Goal: Task Accomplishment & Management: Manage account settings

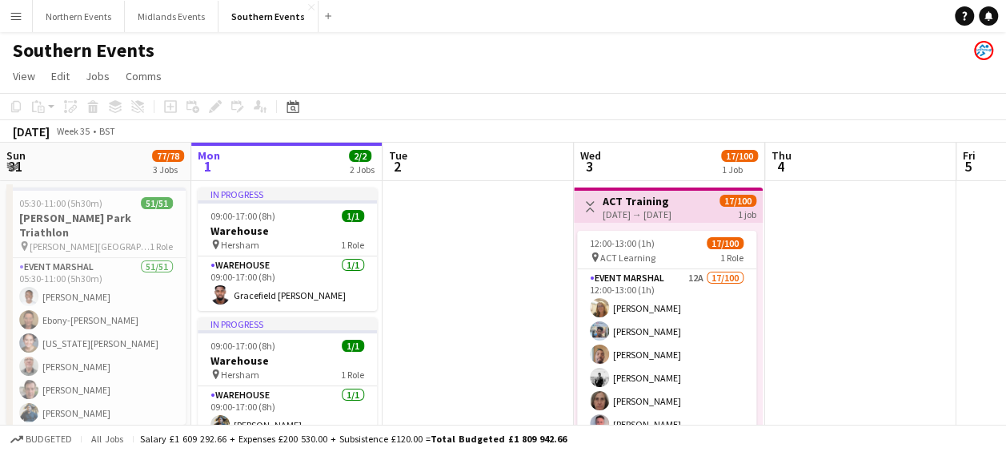
click at [15, 15] on app-icon "Menu" at bounding box center [16, 16] width 13 height 13
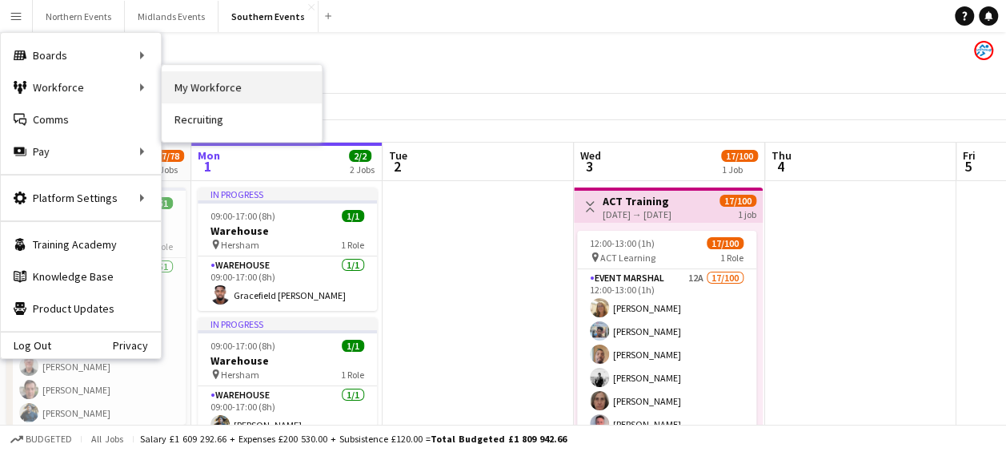
click at [180, 86] on link "My Workforce" at bounding box center [242, 87] width 160 height 32
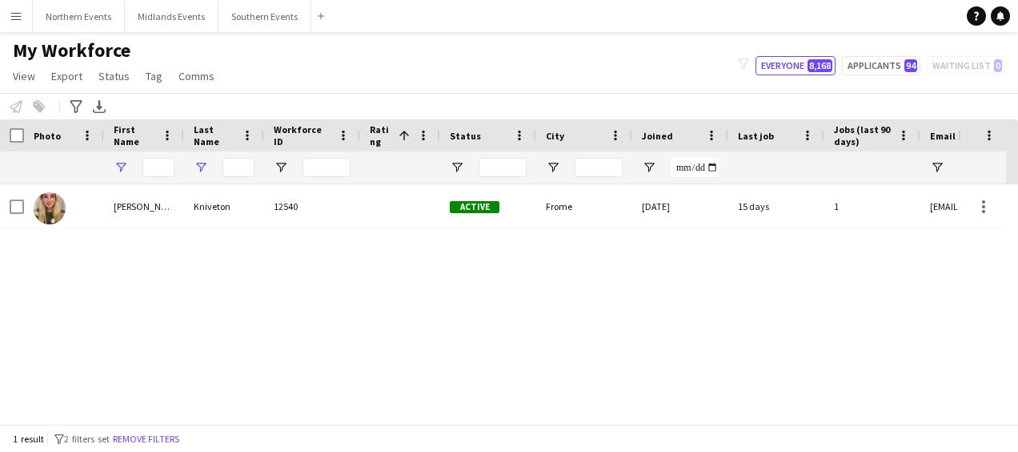
type input "*********"
type input "**"
click at [237, 168] on input "**" at bounding box center [239, 167] width 32 height 19
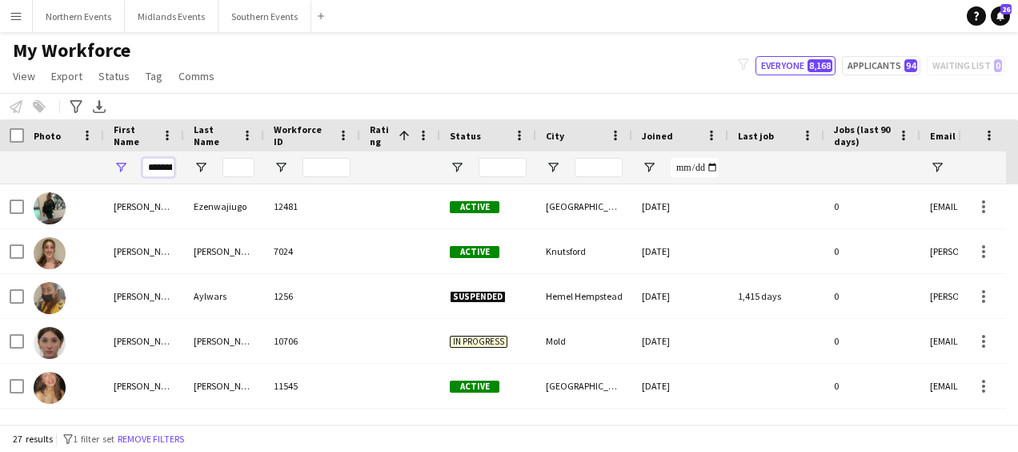
click at [162, 168] on input "*********" at bounding box center [158, 167] width 32 height 19
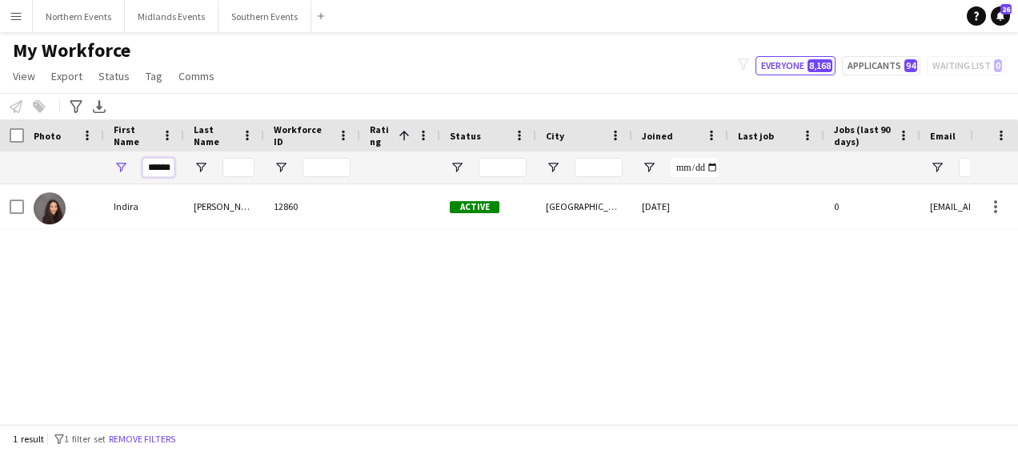
type input "******"
click at [227, 168] on input "Last Name Filter Input" at bounding box center [239, 167] width 32 height 19
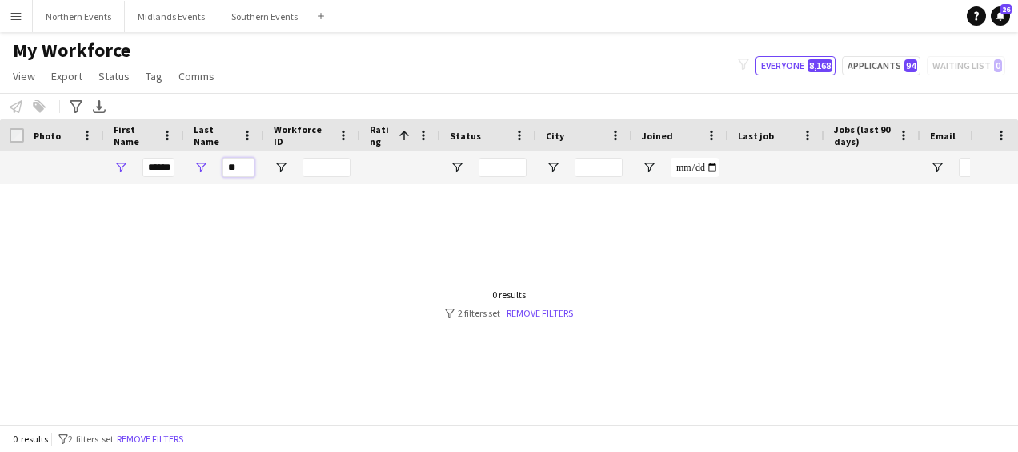
type input "*"
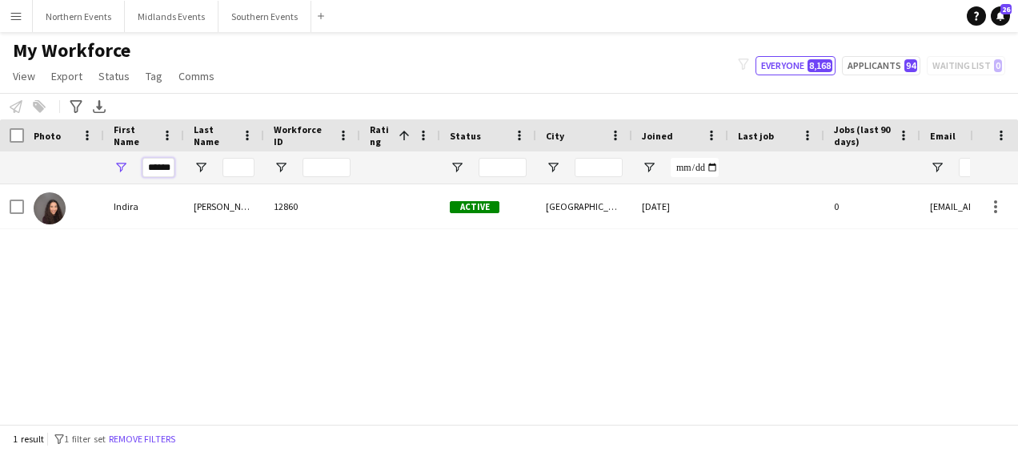
click at [168, 168] on input "******" at bounding box center [158, 167] width 32 height 19
click at [174, 168] on input "******" at bounding box center [158, 167] width 32 height 19
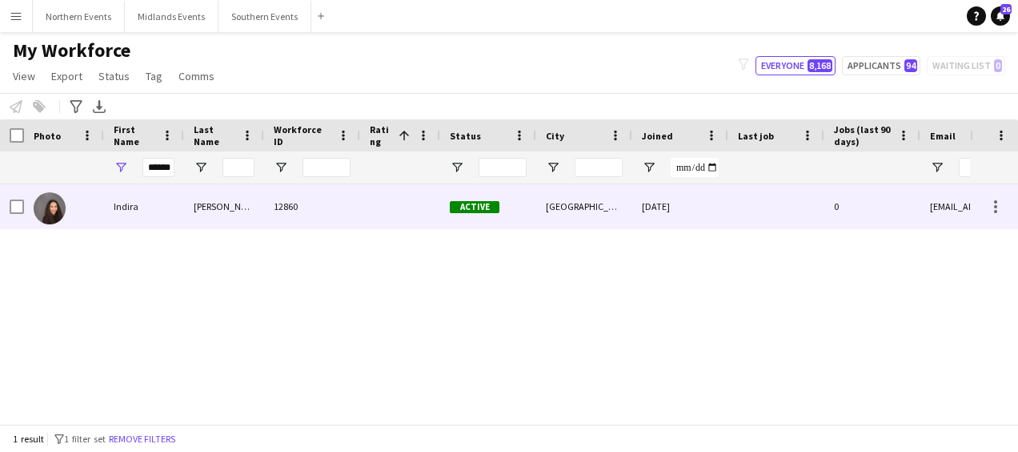
click at [170, 209] on div "Indira" at bounding box center [144, 206] width 80 height 44
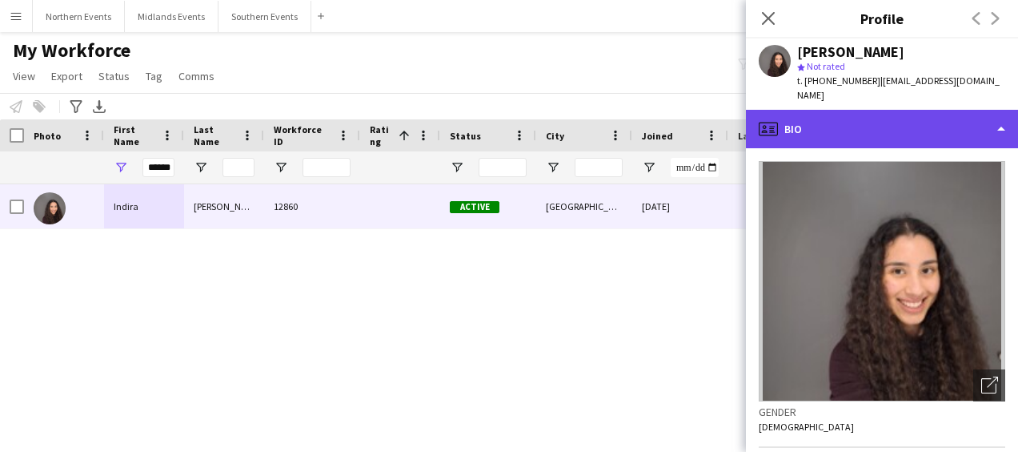
click at [961, 126] on div "profile Bio" at bounding box center [882, 129] width 272 height 38
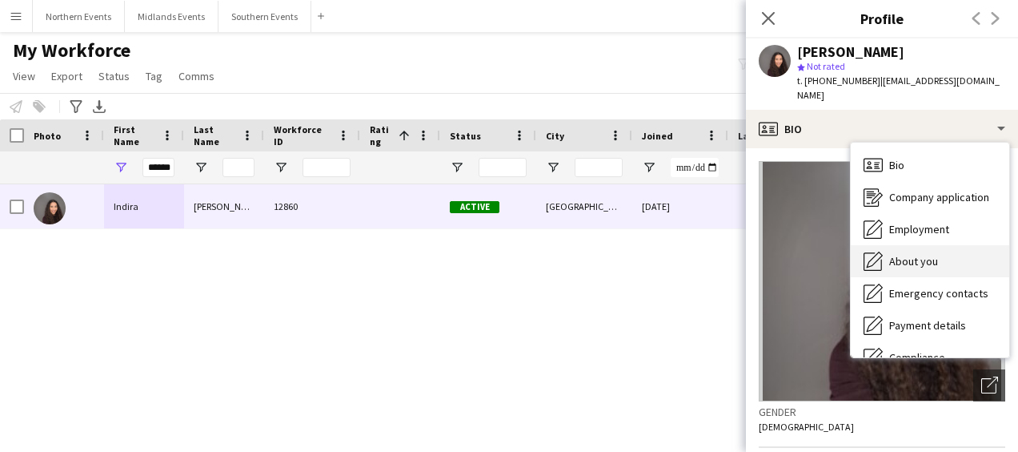
click at [921, 254] on span "About you" at bounding box center [913, 261] width 49 height 14
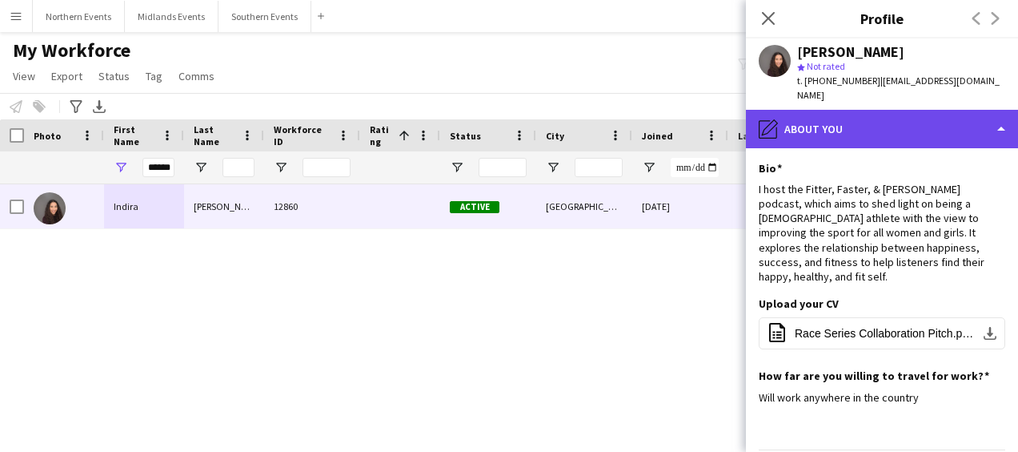
click at [823, 115] on div "pencil4 About you" at bounding box center [882, 129] width 272 height 38
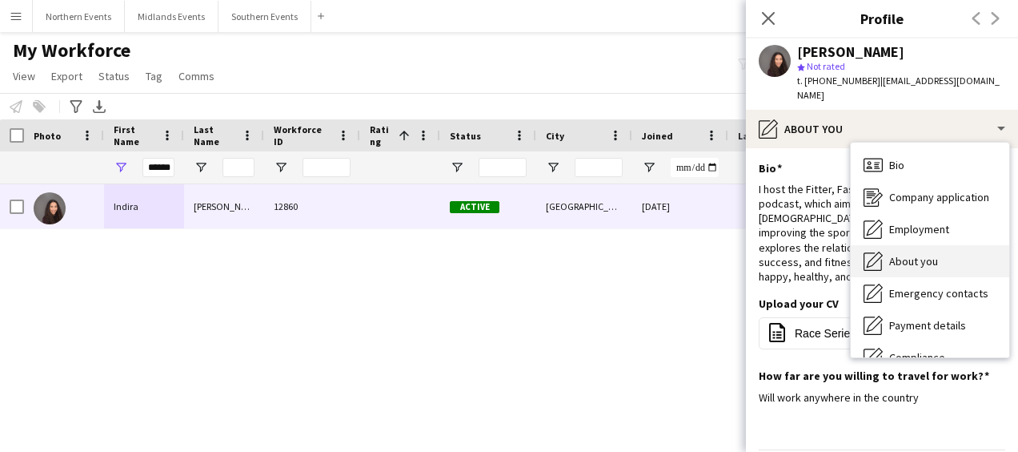
click at [909, 251] on div "About you About you" at bounding box center [930, 261] width 159 height 32
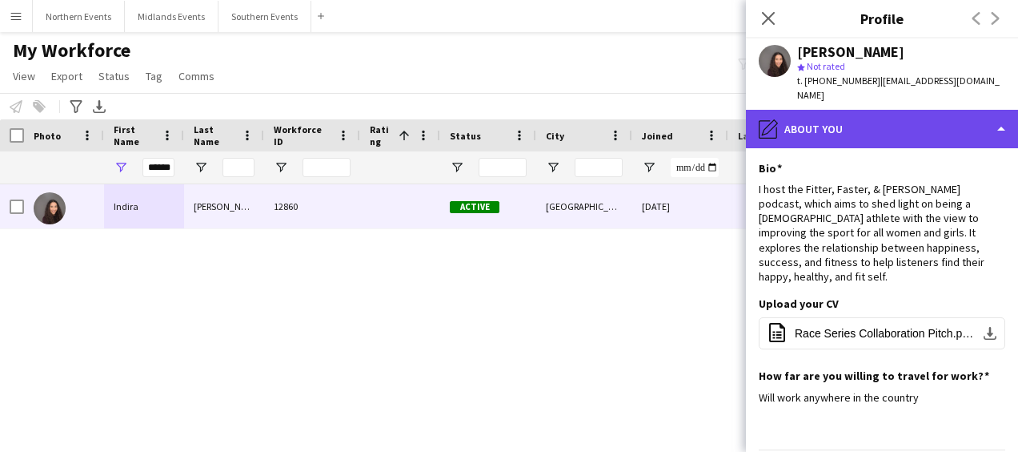
click at [849, 133] on div "pencil4 About you" at bounding box center [882, 129] width 272 height 38
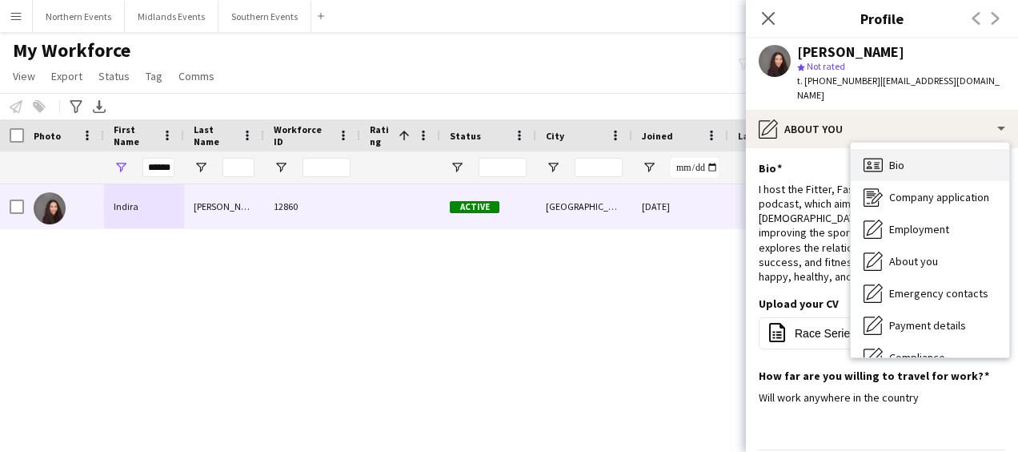
click at [877, 165] on icon "Bio" at bounding box center [873, 164] width 19 height 19
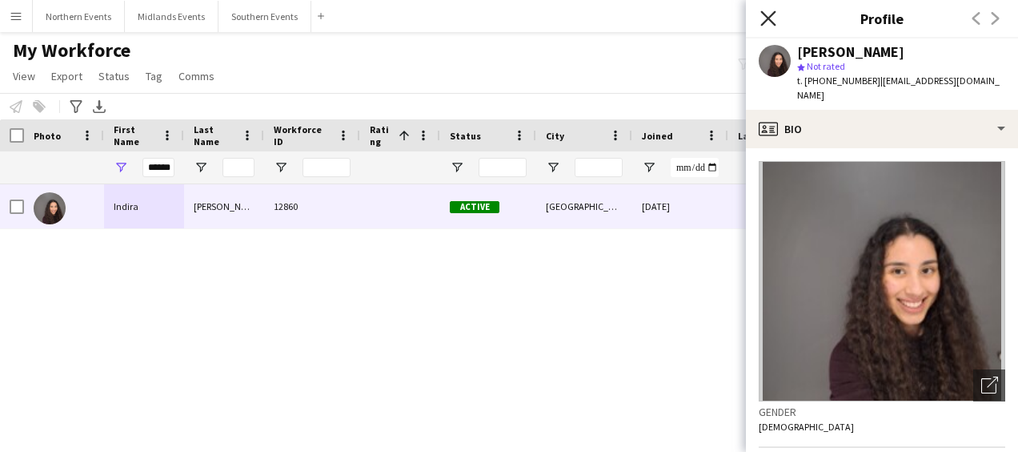
click at [768, 26] on icon "Close pop-in" at bounding box center [768, 17] width 15 height 15
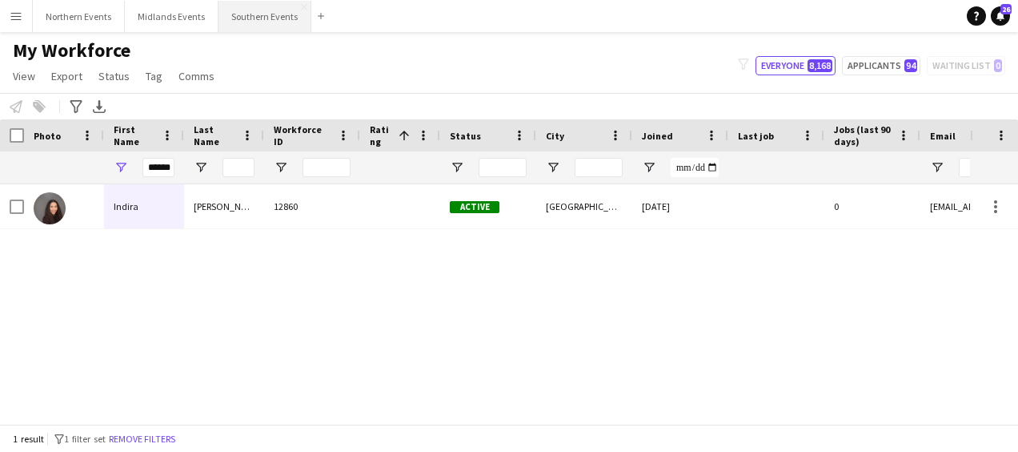
click at [255, 19] on button "Southern Events Close" at bounding box center [265, 16] width 93 height 31
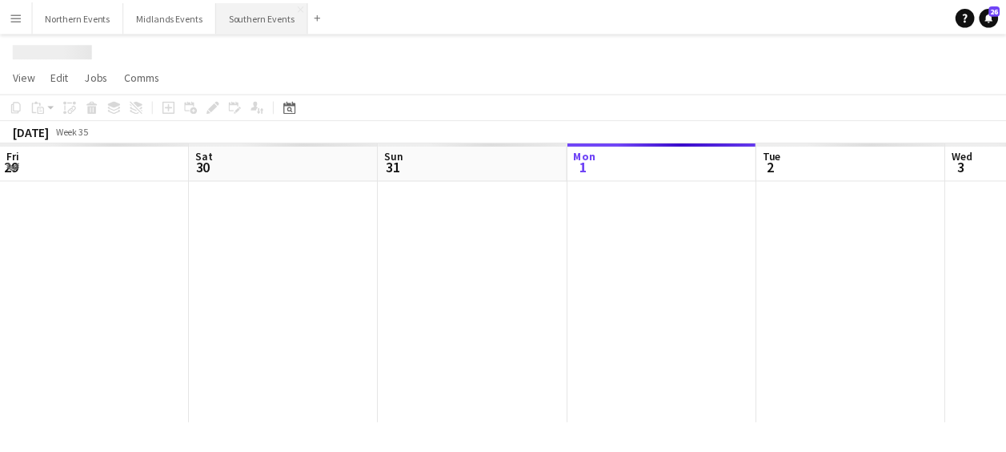
scroll to position [0, 383]
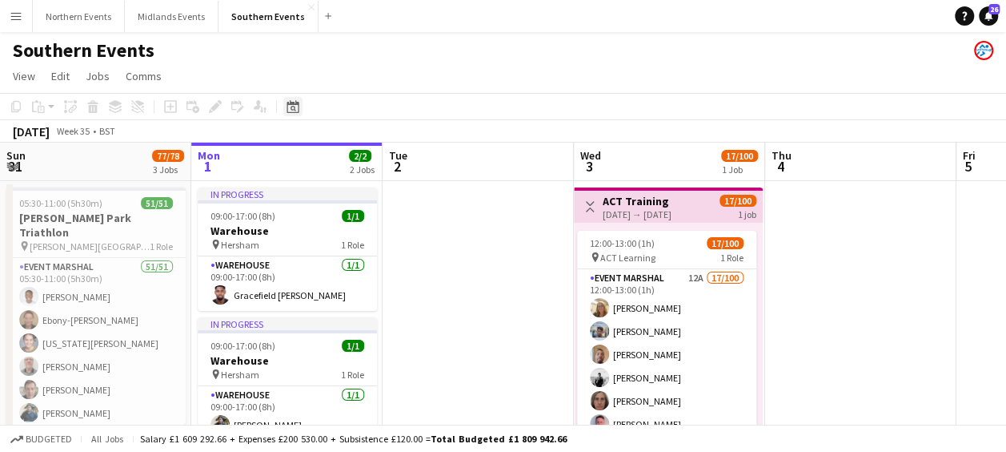
click at [285, 102] on div "Date picker" at bounding box center [292, 106] width 19 height 19
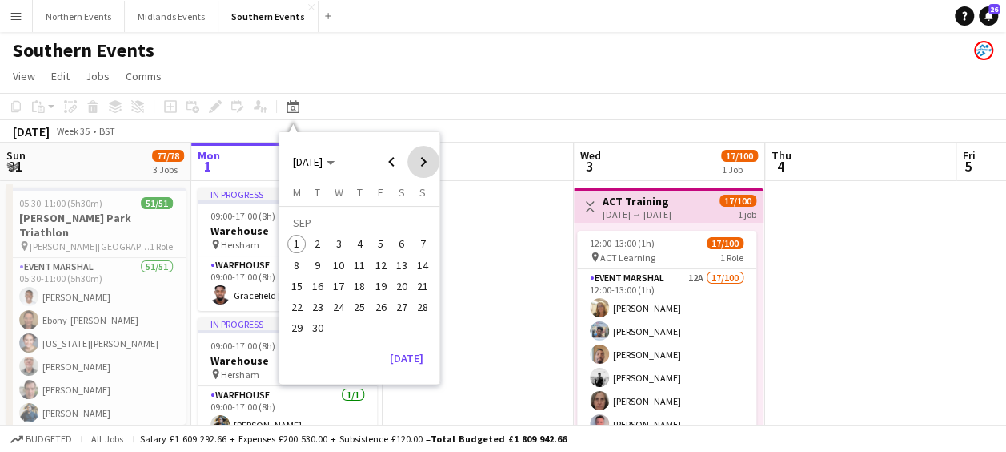
click at [423, 158] on span "Next month" at bounding box center [423, 162] width 32 height 32
click at [405, 261] on span "11" at bounding box center [401, 264] width 19 height 19
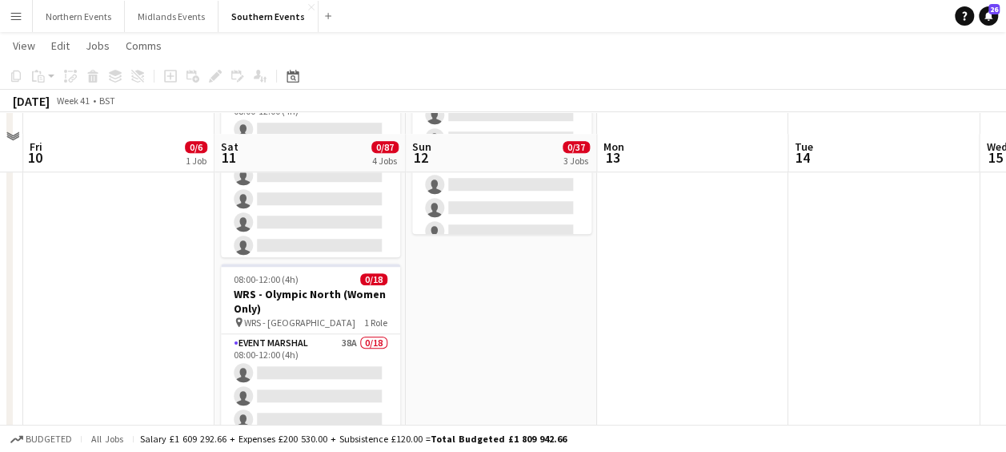
scroll to position [586, 0]
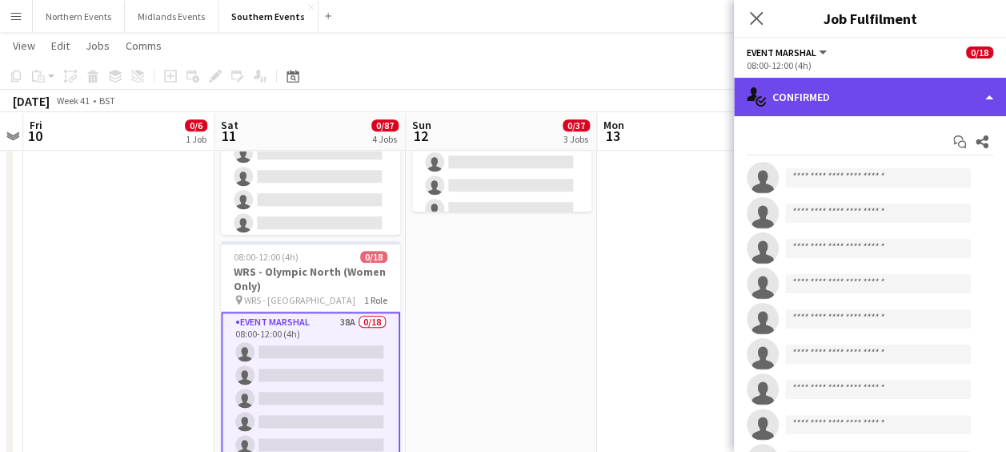
click at [862, 106] on div "single-neutral-actions-check-2 Confirmed" at bounding box center [870, 97] width 272 height 38
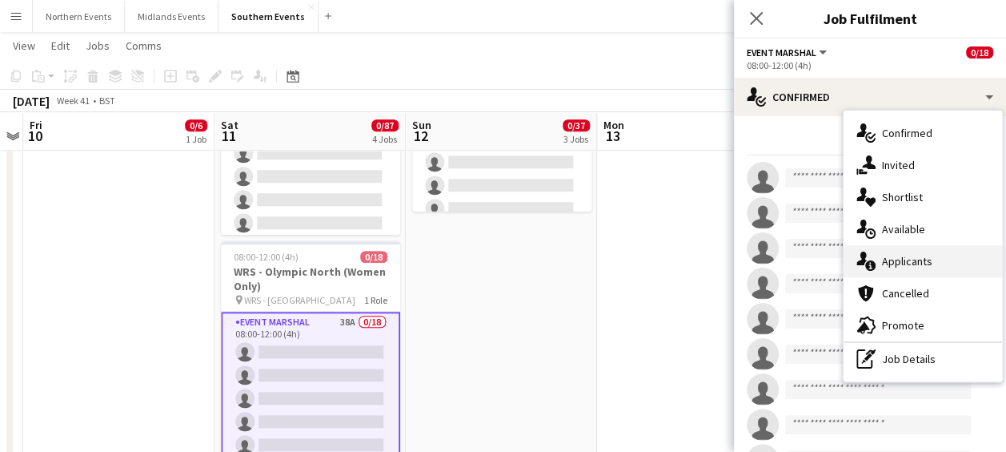
click at [910, 255] on div "single-neutral-actions-information Applicants" at bounding box center [923, 261] width 159 height 32
click at [910, 451] on mat-expansion-panel "users2 Applicants Applicants Declined Unavailable No pending applicants" at bounding box center [870, 452] width 272 height 0
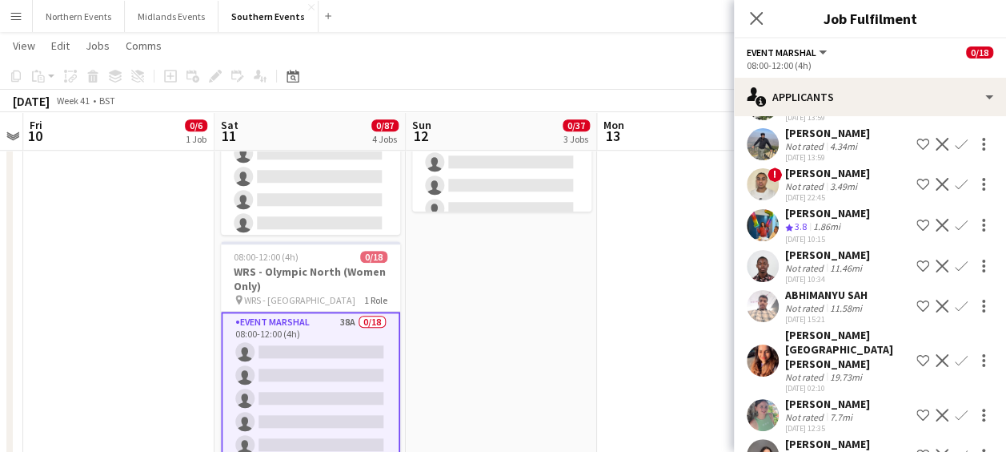
scroll to position [1332, 0]
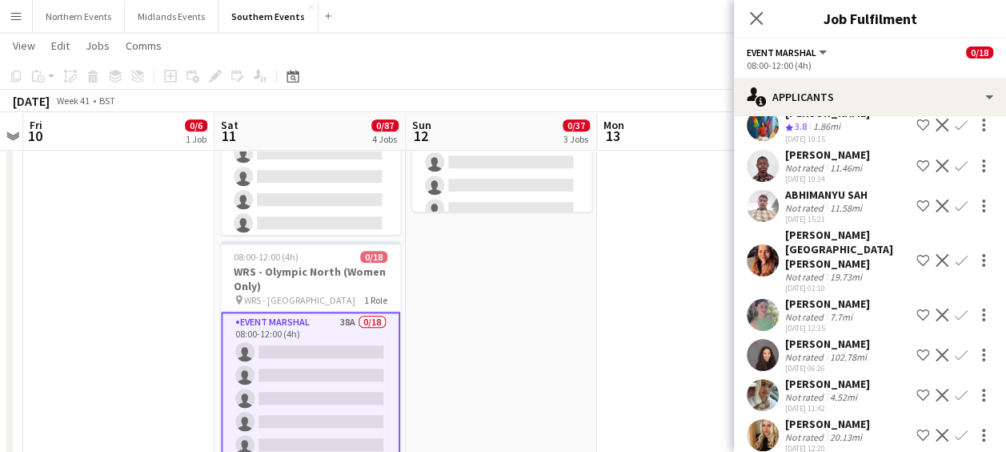
click at [955, 355] on app-icon "Confirm" at bounding box center [961, 354] width 13 height 13
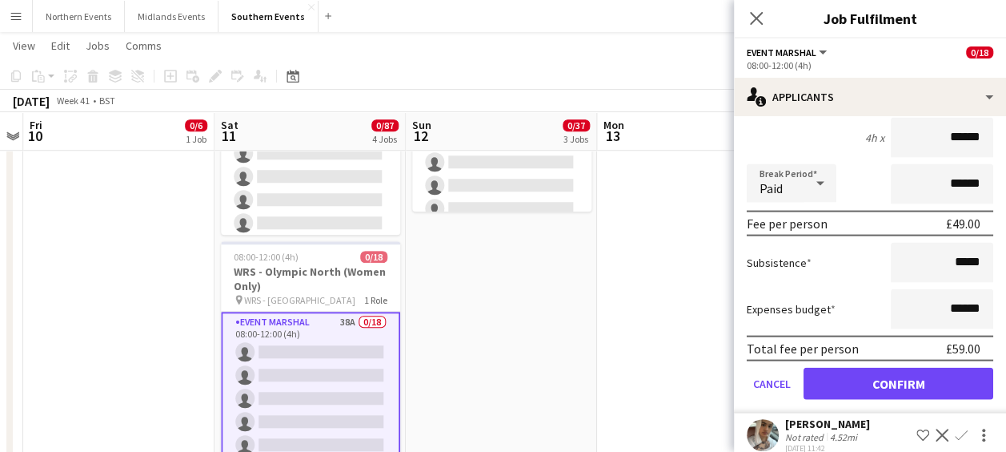
scroll to position [1667, 0]
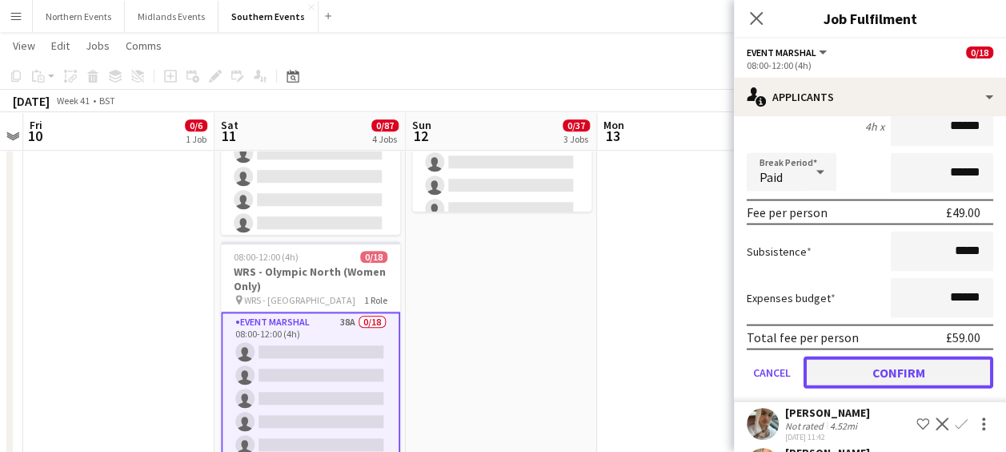
click at [900, 380] on button "Confirm" at bounding box center [899, 372] width 190 height 32
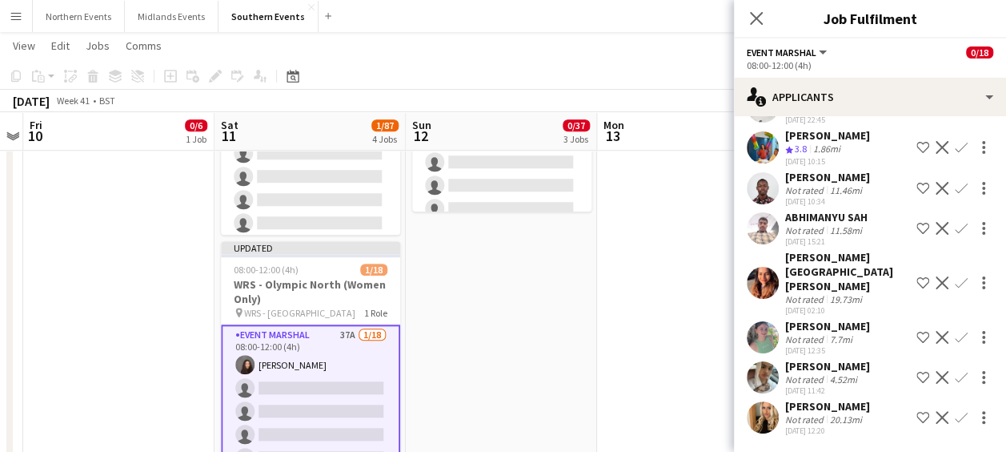
scroll to position [1263, 0]
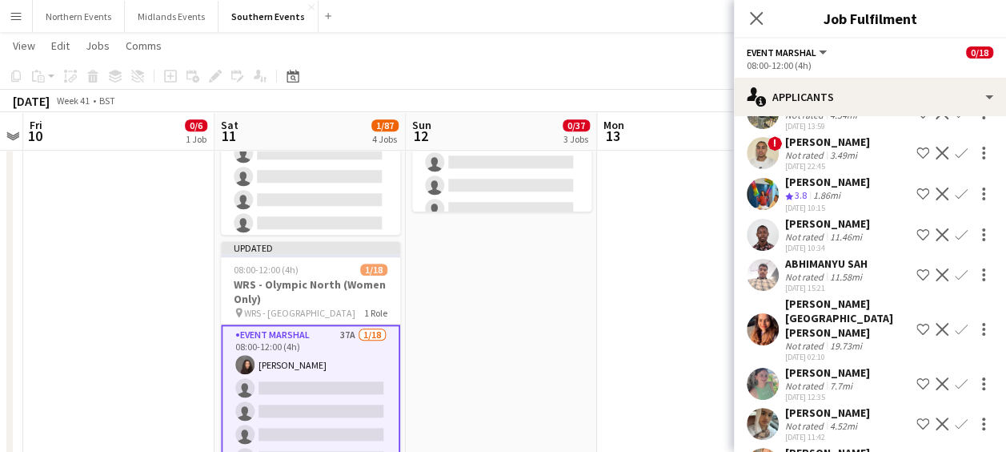
click at [663, 337] on app-date-cell at bounding box center [692, 52] width 191 height 918
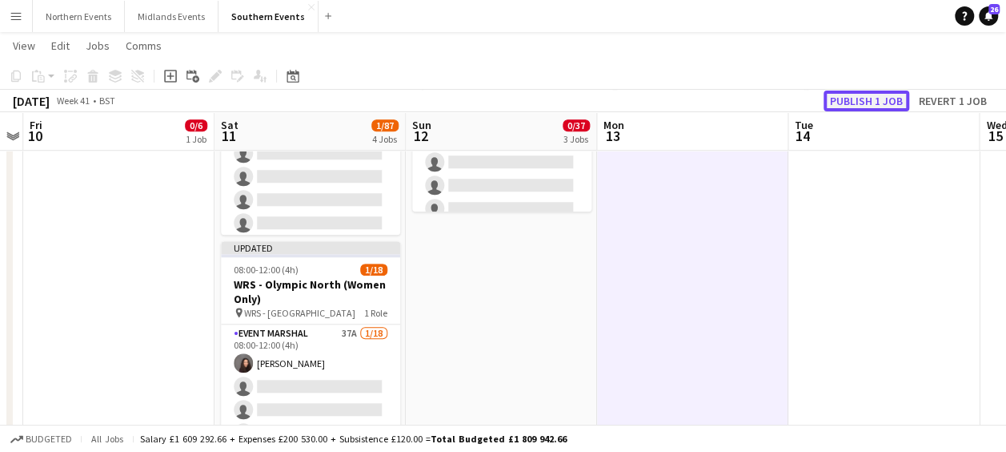
click at [850, 91] on button "Publish 1 job" at bounding box center [867, 100] width 86 height 21
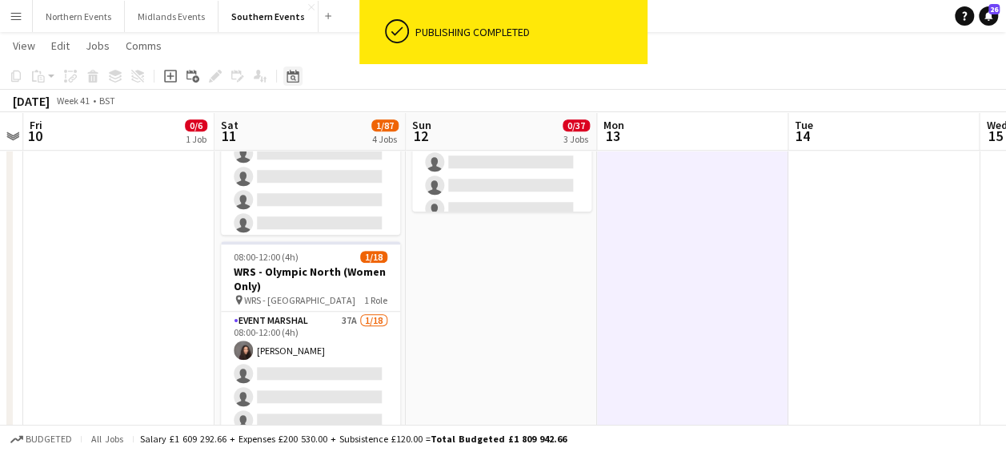
click at [295, 72] on icon "Date picker" at bounding box center [293, 76] width 13 height 13
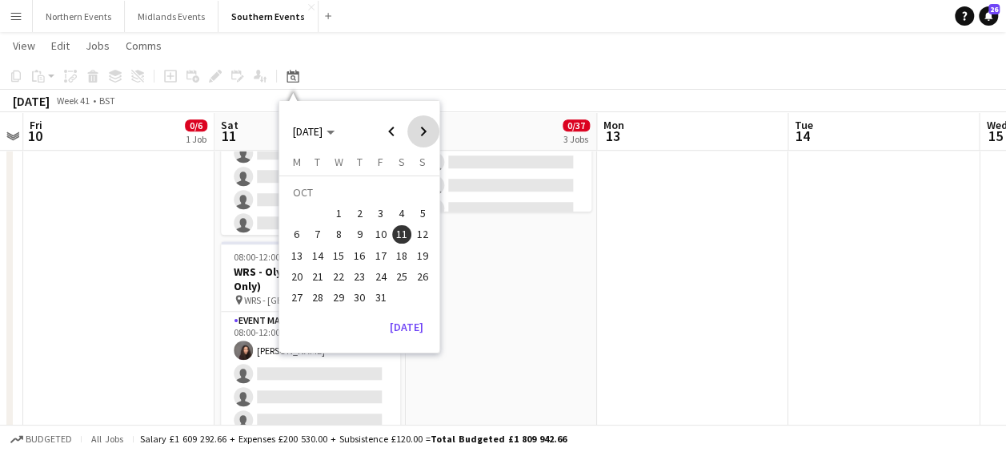
click at [418, 125] on span "Next month" at bounding box center [423, 131] width 32 height 32
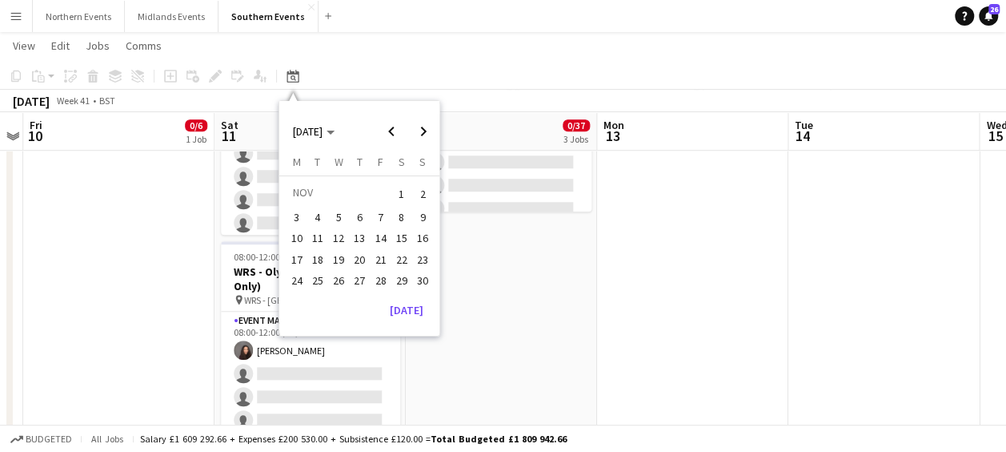
click at [399, 257] on span "22" at bounding box center [401, 259] width 19 height 19
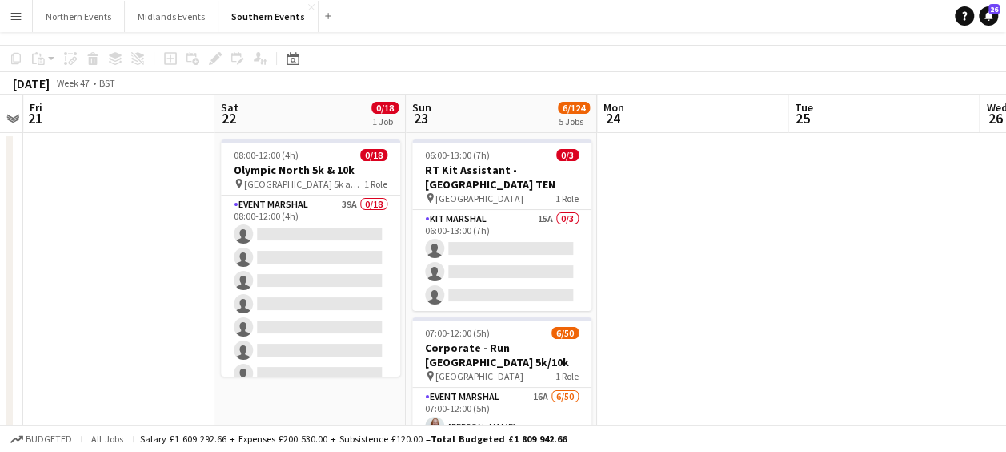
scroll to position [0, 0]
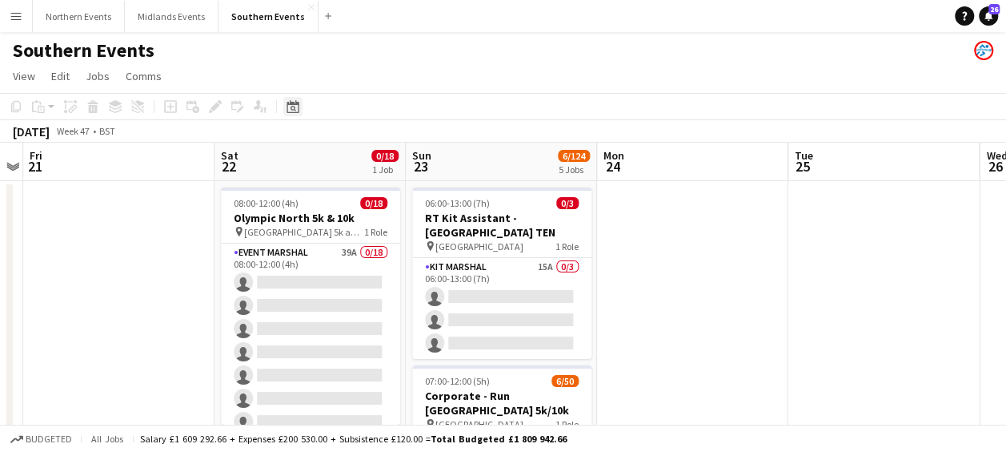
click at [291, 101] on icon "Date picker" at bounding box center [293, 106] width 13 height 13
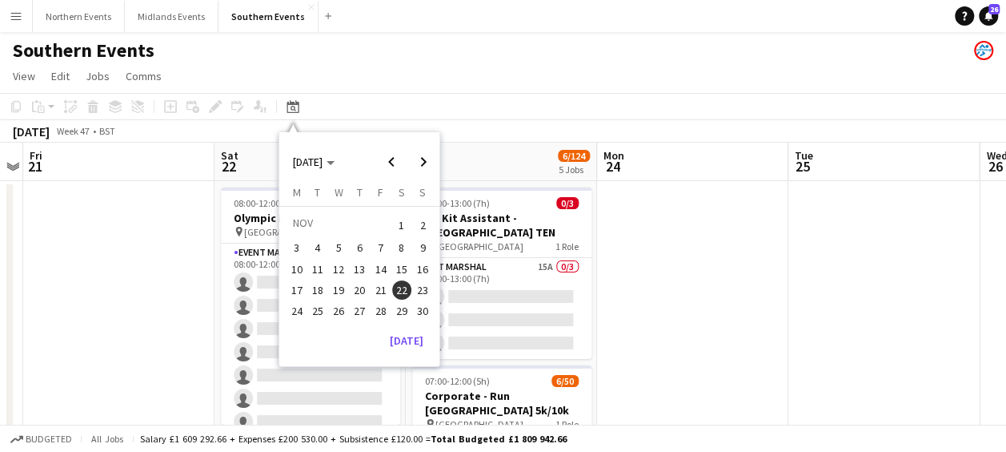
click at [395, 267] on span "15" at bounding box center [401, 268] width 19 height 19
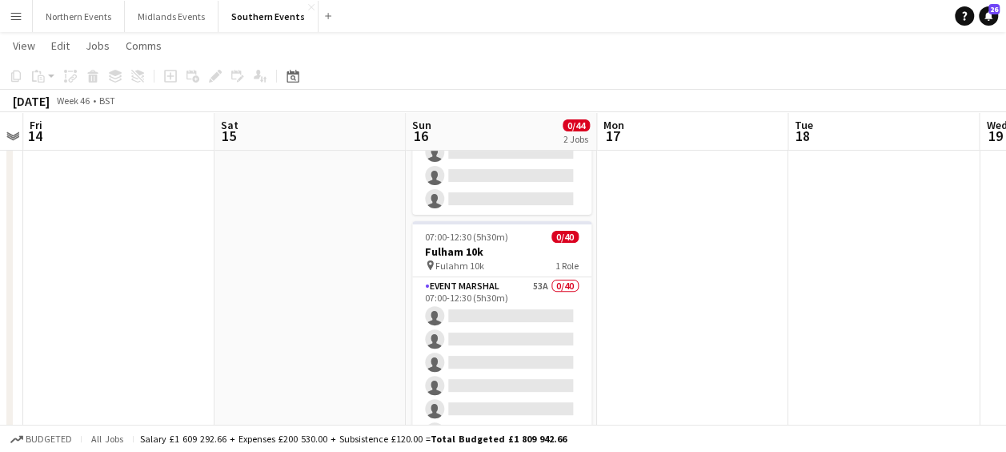
scroll to position [156, 0]
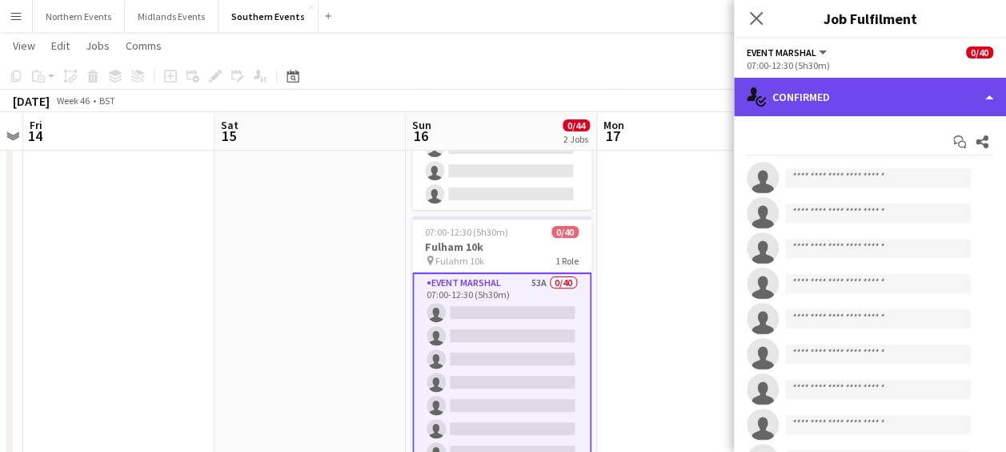
click at [868, 99] on div "single-neutral-actions-check-2 Confirmed" at bounding box center [870, 97] width 272 height 38
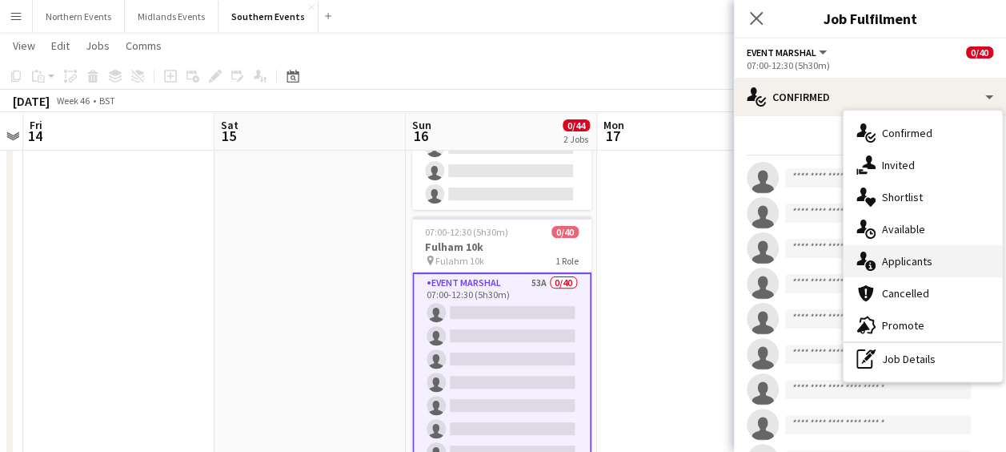
click at [893, 252] on div "single-neutral-actions-information Applicants" at bounding box center [923, 261] width 159 height 32
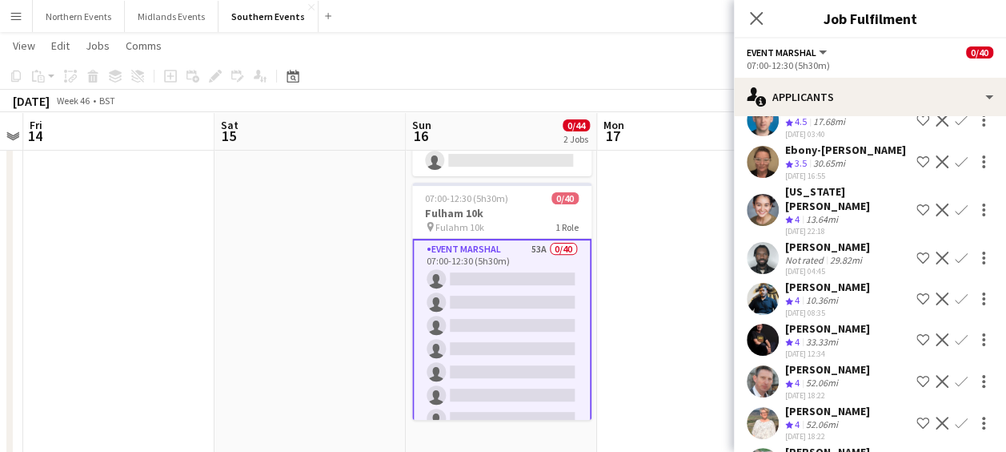
scroll to position [1105, 0]
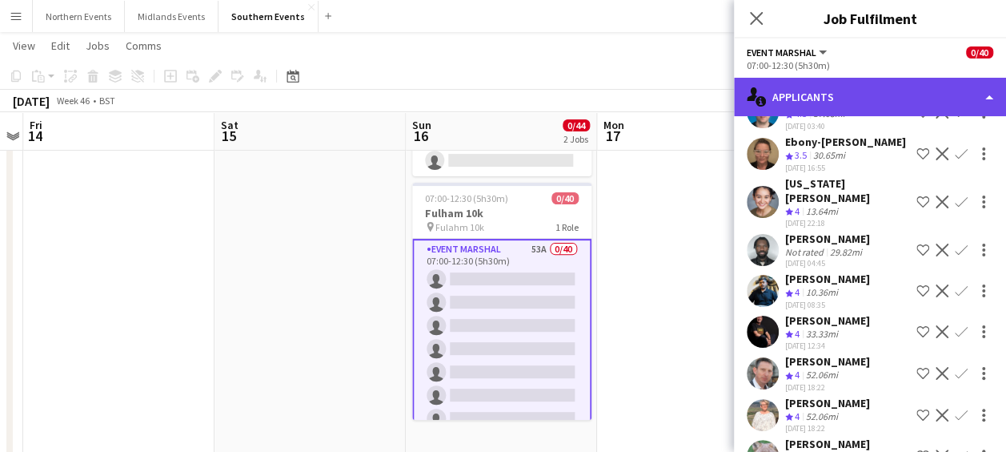
click at [818, 85] on div "single-neutral-actions-information Applicants" at bounding box center [870, 97] width 272 height 38
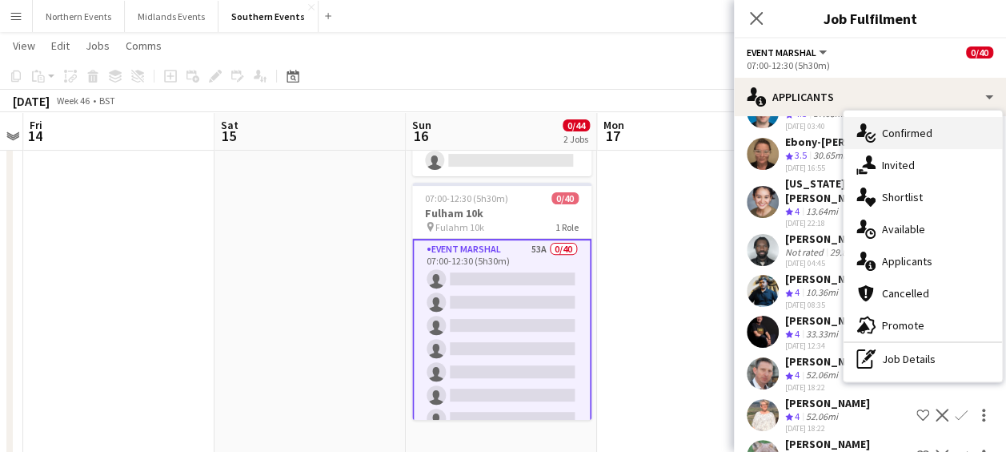
click at [865, 134] on icon "single-neutral-actions-check-2" at bounding box center [866, 132] width 19 height 19
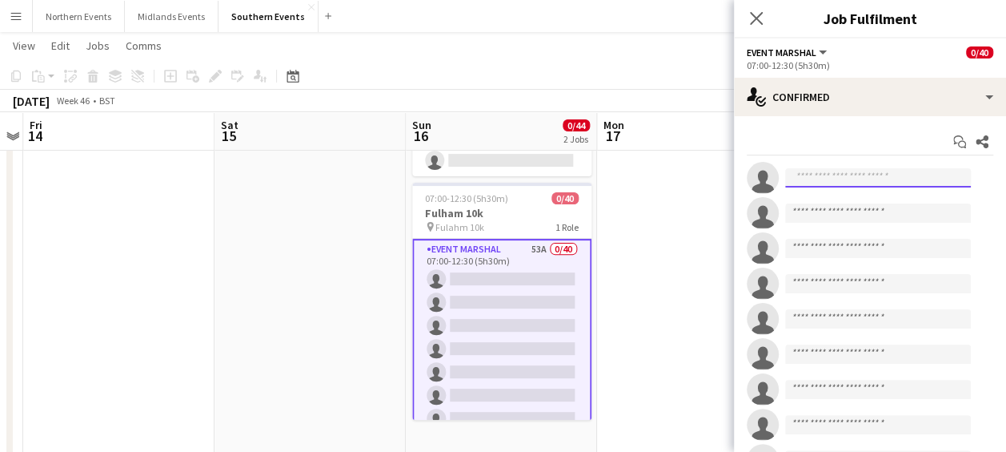
click at [817, 179] on input at bounding box center [878, 177] width 186 height 19
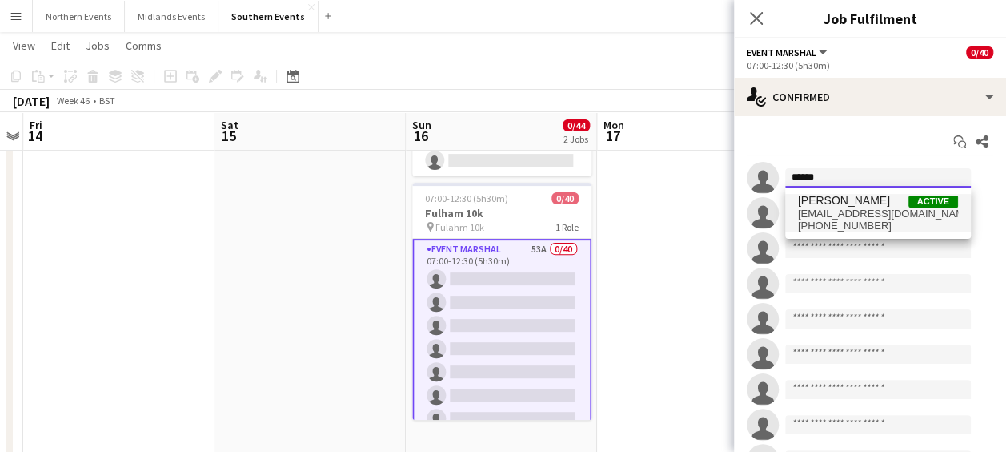
type input "******"
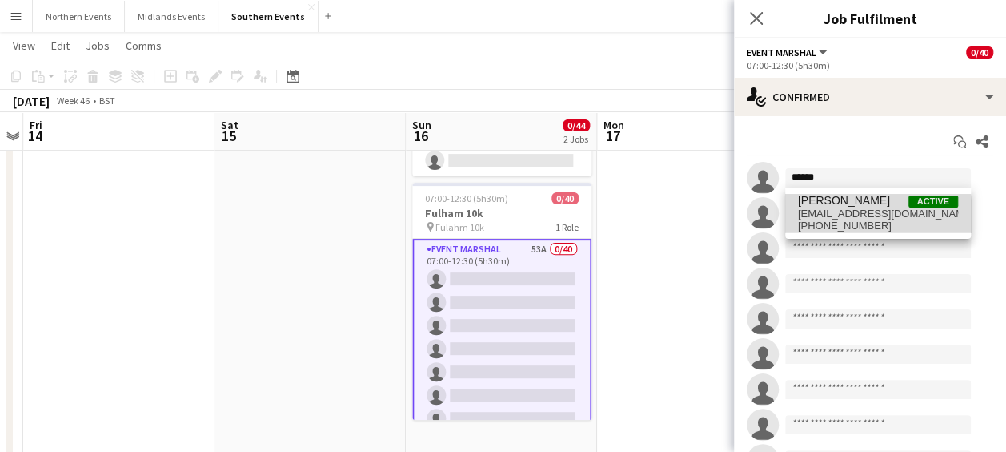
click at [840, 219] on span "[PHONE_NUMBER]" at bounding box center [878, 225] width 160 height 13
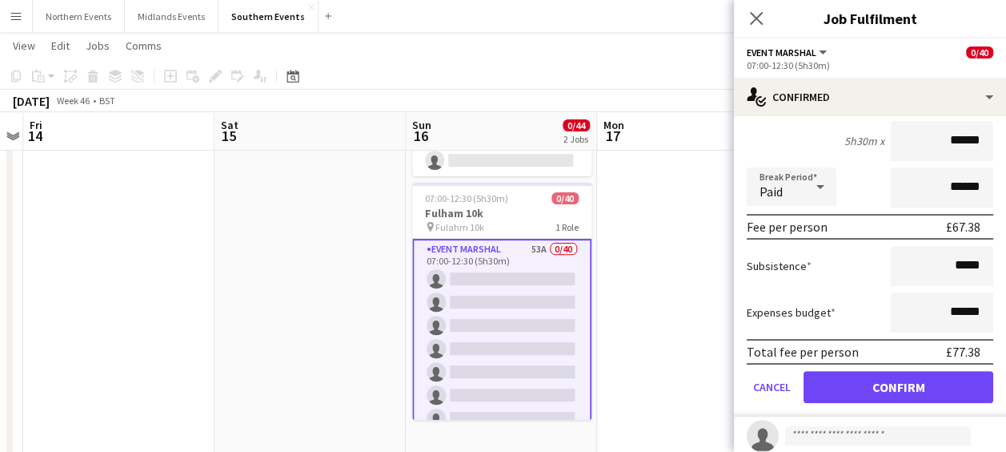
scroll to position [142, 0]
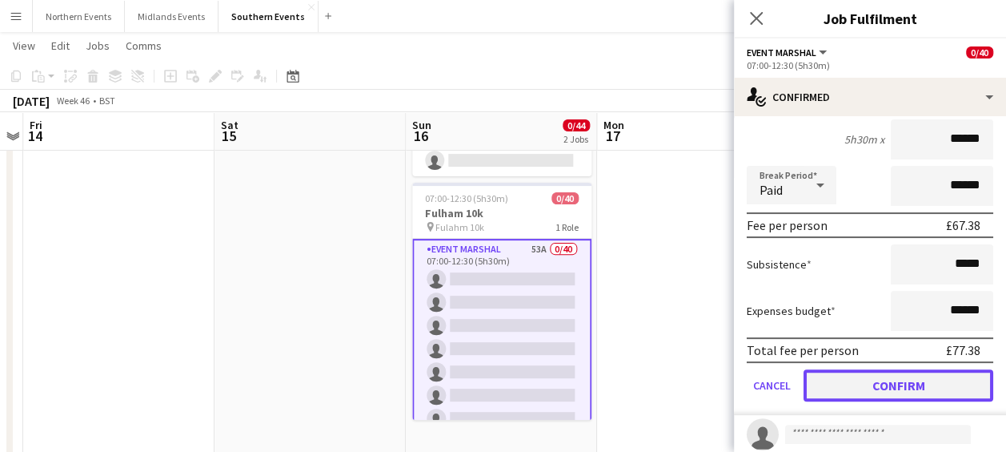
click at [890, 384] on button "Confirm" at bounding box center [899, 385] width 190 height 32
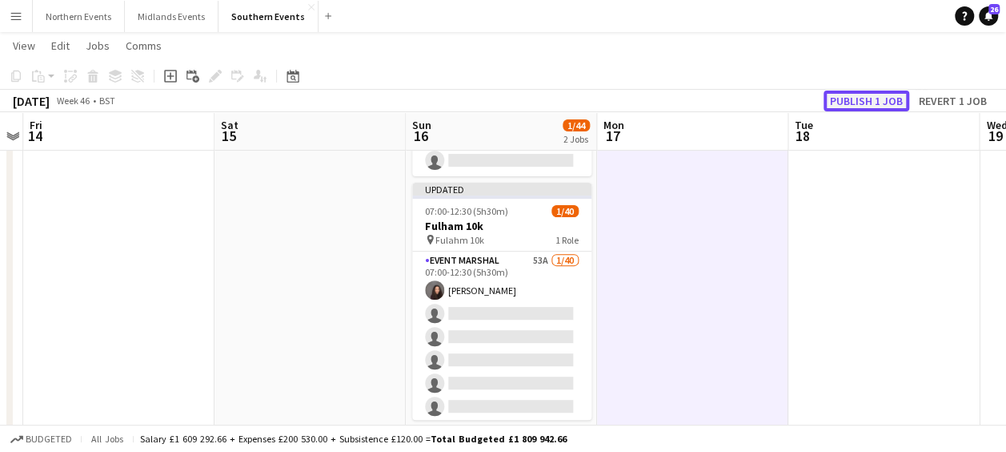
click at [860, 94] on button "Publish 1 job" at bounding box center [867, 100] width 86 height 21
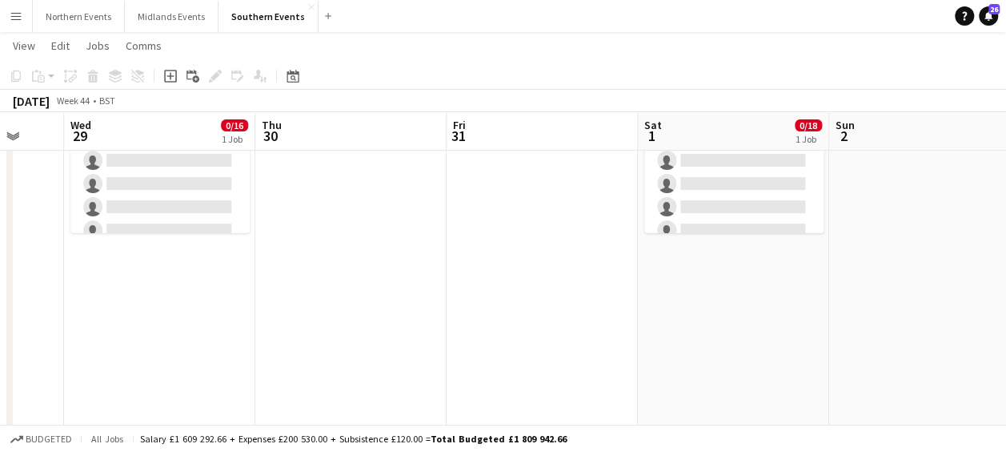
scroll to position [0, 500]
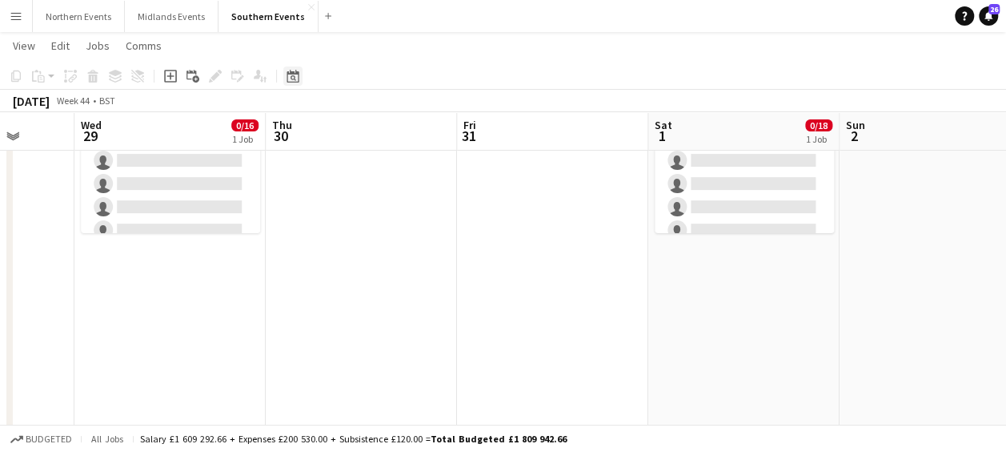
click at [293, 80] on icon "Date picker" at bounding box center [293, 76] width 13 height 13
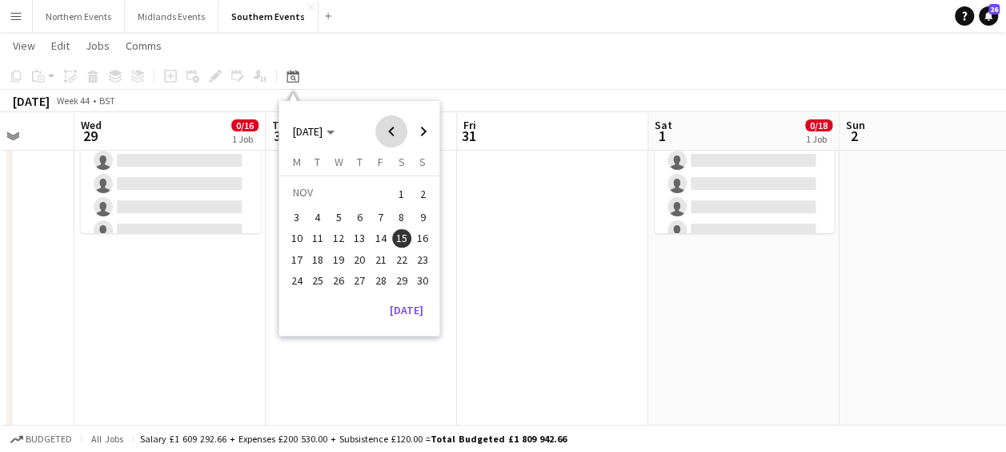
click at [385, 129] on span "Previous month" at bounding box center [391, 131] width 32 height 32
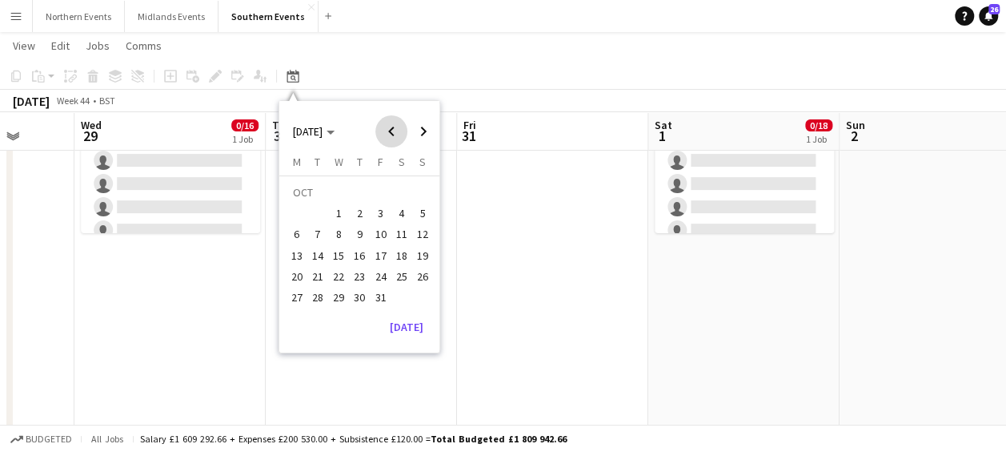
click at [385, 129] on span "Previous month" at bounding box center [391, 131] width 32 height 32
click at [421, 233] on span "14" at bounding box center [422, 234] width 19 height 19
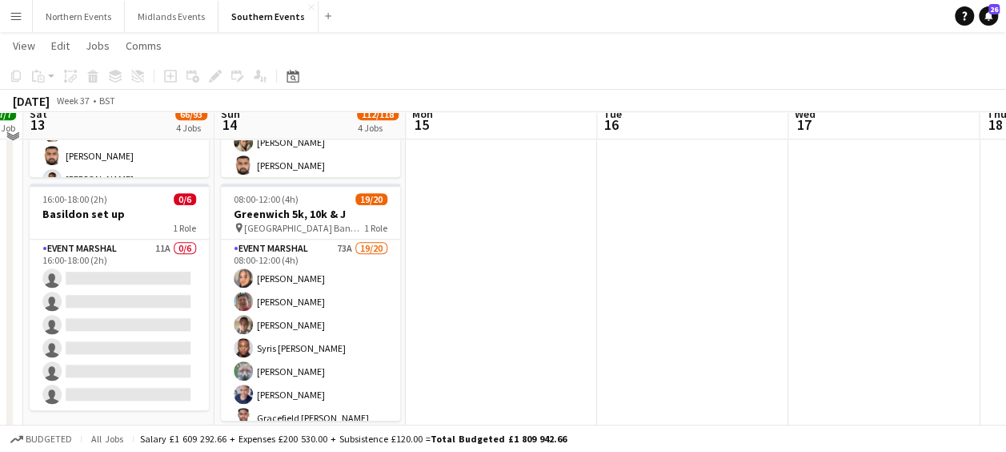
scroll to position [630, 0]
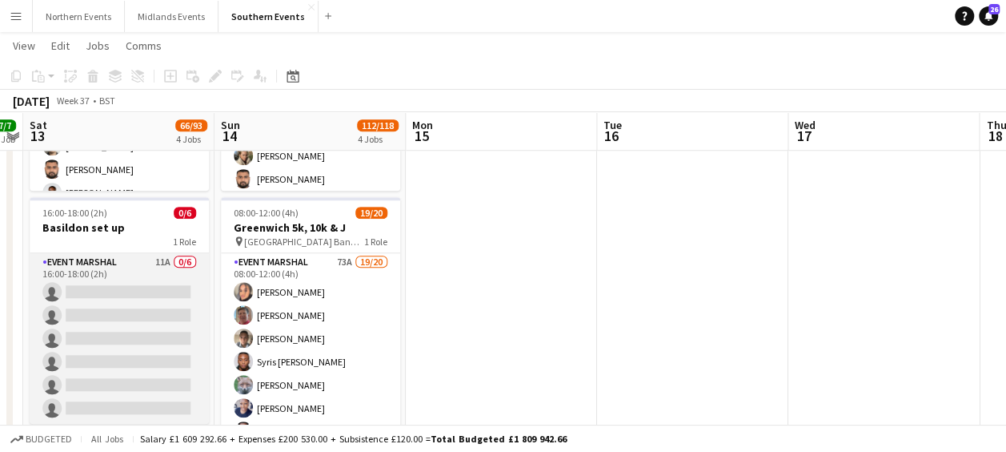
click at [98, 266] on app-card-role "Event Marshal 11A 0/6 16:00-18:00 (2h) single-neutral-actions single-neutral-ac…" at bounding box center [119, 338] width 179 height 171
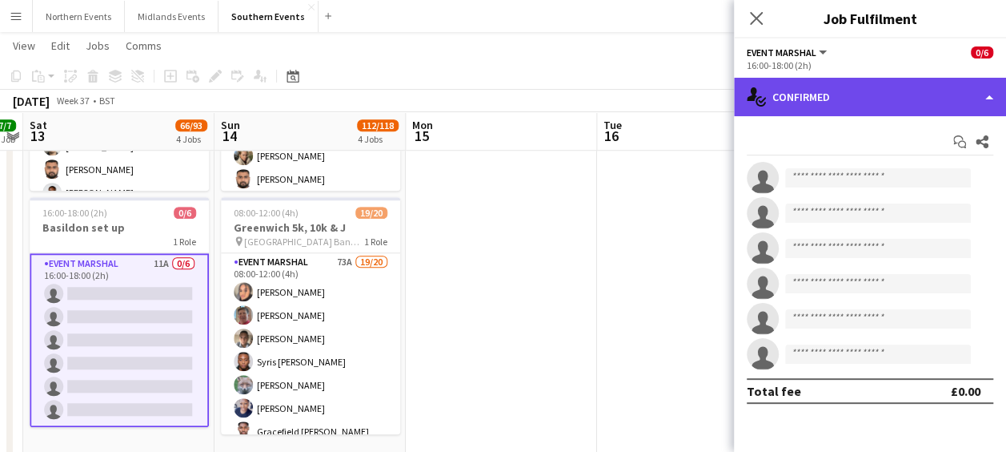
click at [824, 101] on div "single-neutral-actions-check-2 Confirmed" at bounding box center [870, 97] width 272 height 38
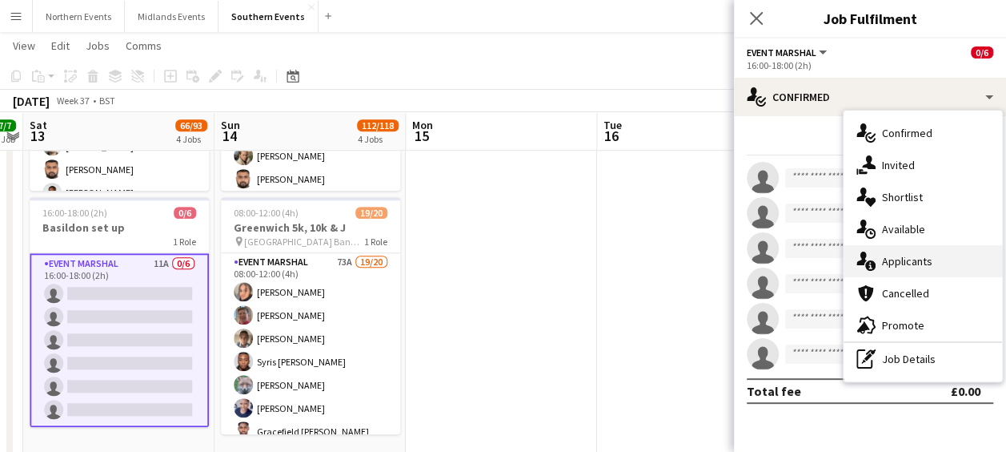
click at [893, 251] on div "single-neutral-actions-information Applicants" at bounding box center [923, 261] width 159 height 32
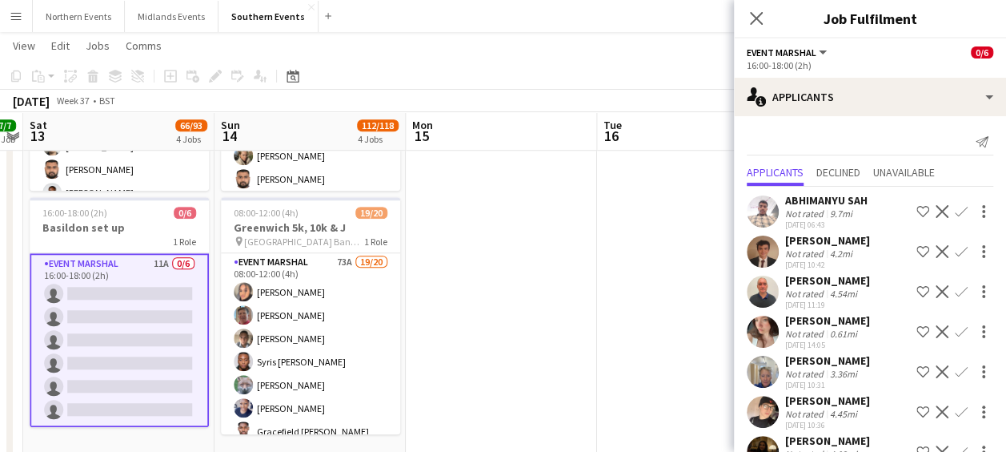
scroll to position [0, 0]
click at [955, 210] on app-icon "Confirm" at bounding box center [961, 211] width 13 height 13
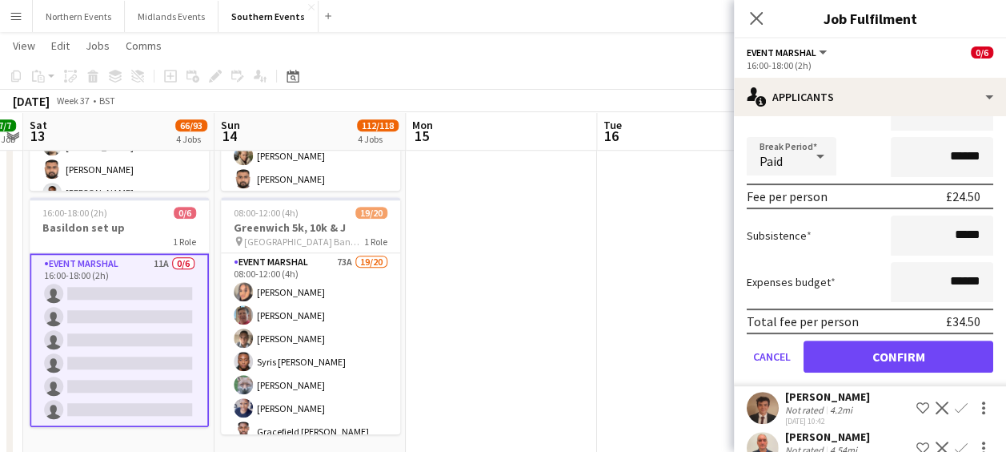
scroll to position [231, 0]
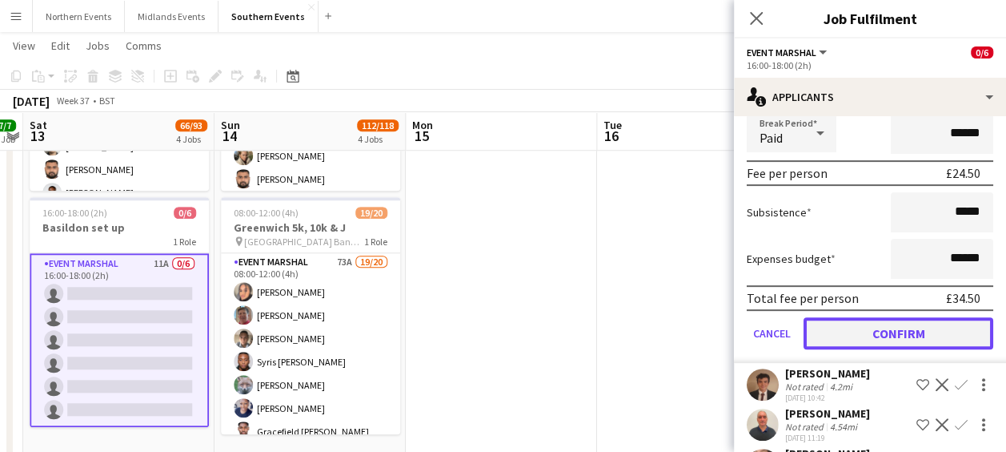
click at [855, 340] on button "Confirm" at bounding box center [899, 333] width 190 height 32
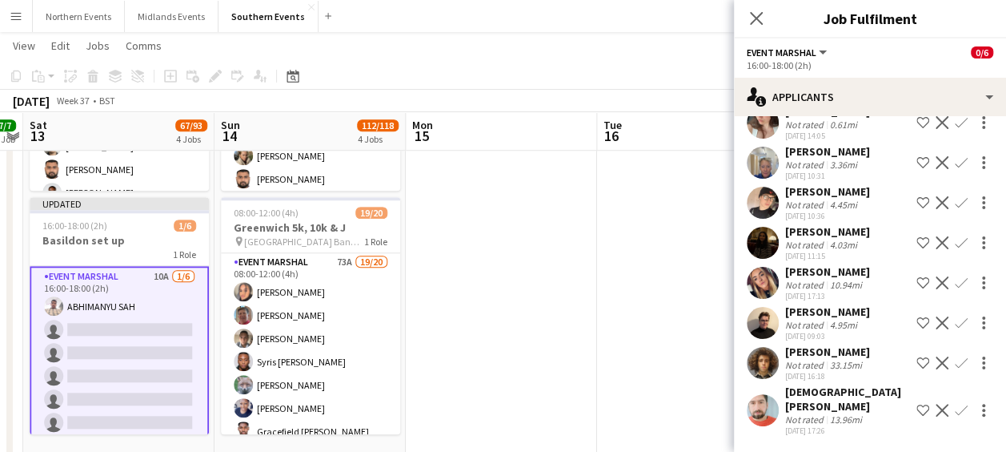
scroll to position [0, 0]
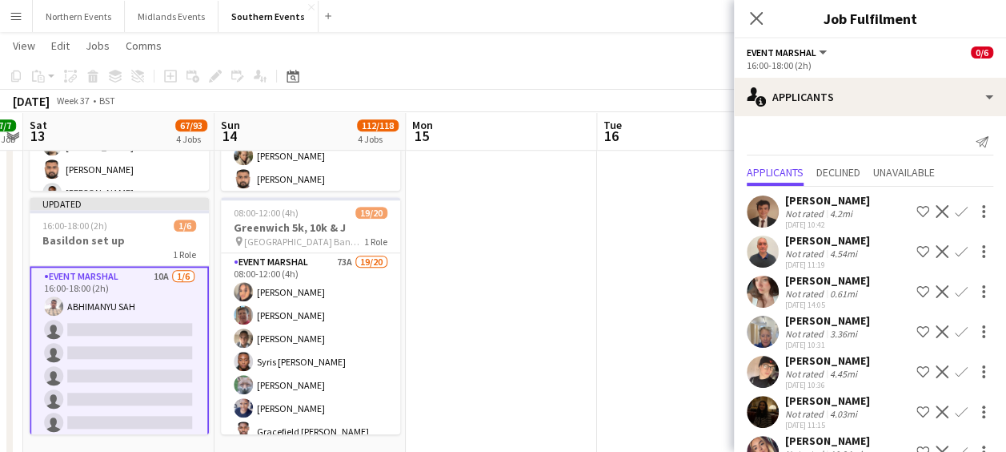
click at [955, 211] on app-icon "Confirm" at bounding box center [961, 211] width 13 height 13
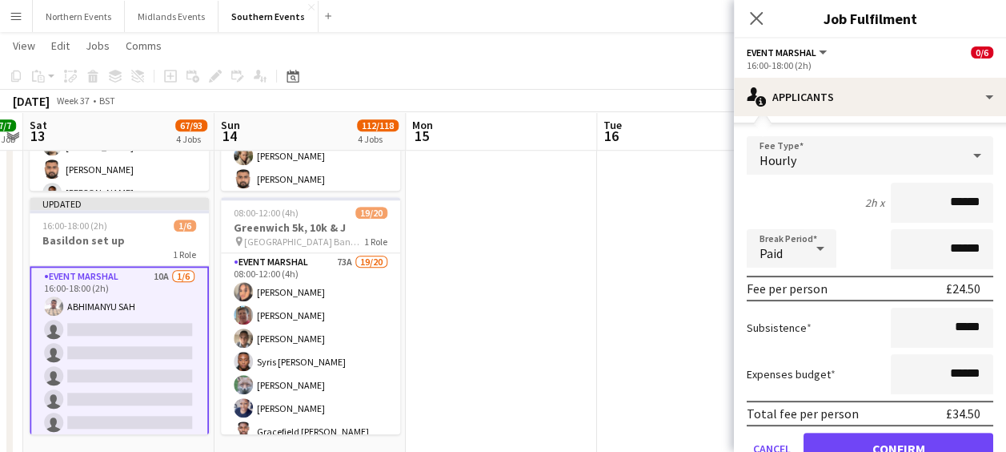
scroll to position [116, 0]
click at [875, 440] on button "Confirm" at bounding box center [899, 447] width 190 height 32
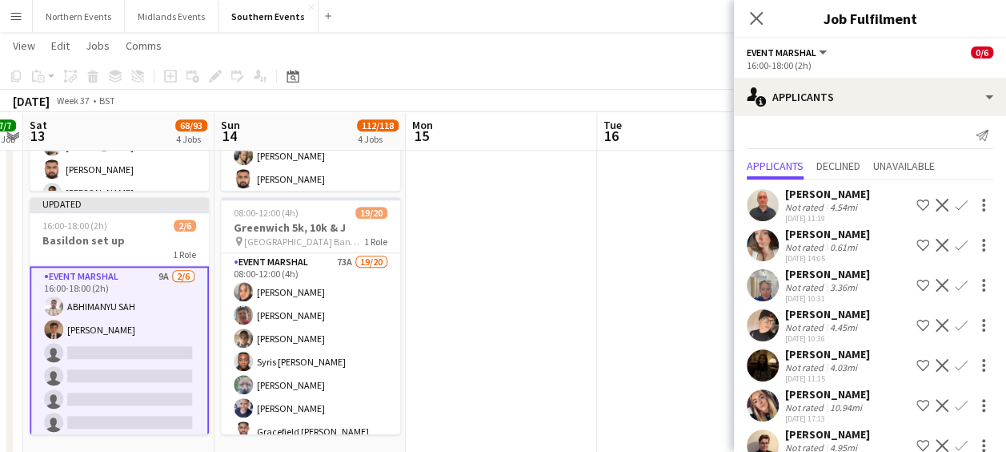
scroll to position [0, 0]
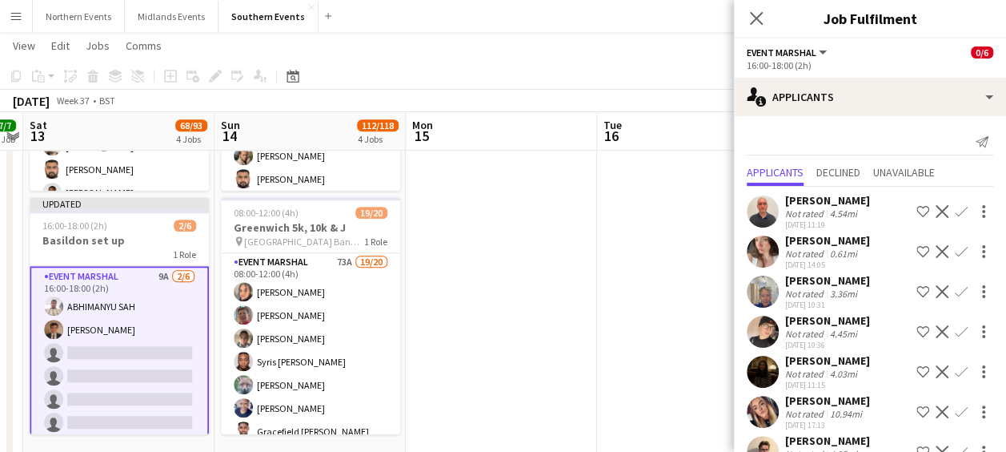
click at [955, 205] on app-icon "Confirm" at bounding box center [961, 211] width 13 height 13
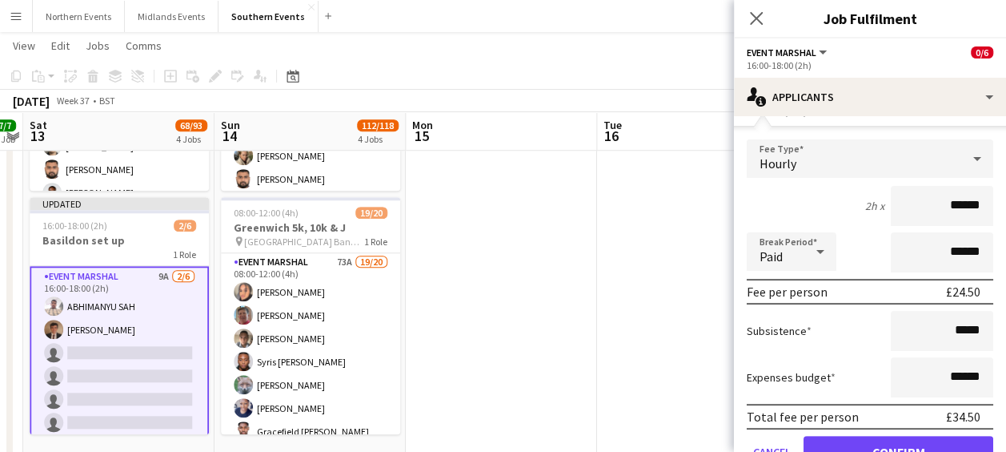
scroll to position [241, 0]
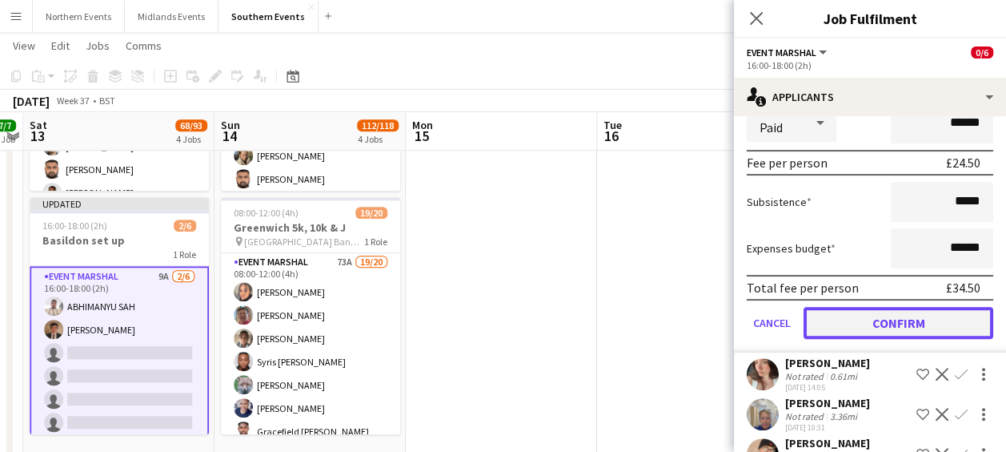
click at [865, 320] on button "Confirm" at bounding box center [899, 323] width 190 height 32
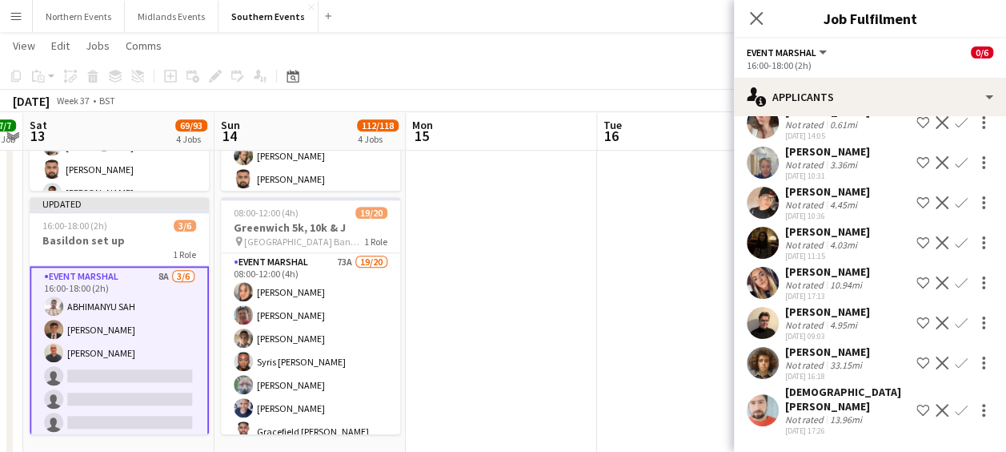
scroll to position [0, 0]
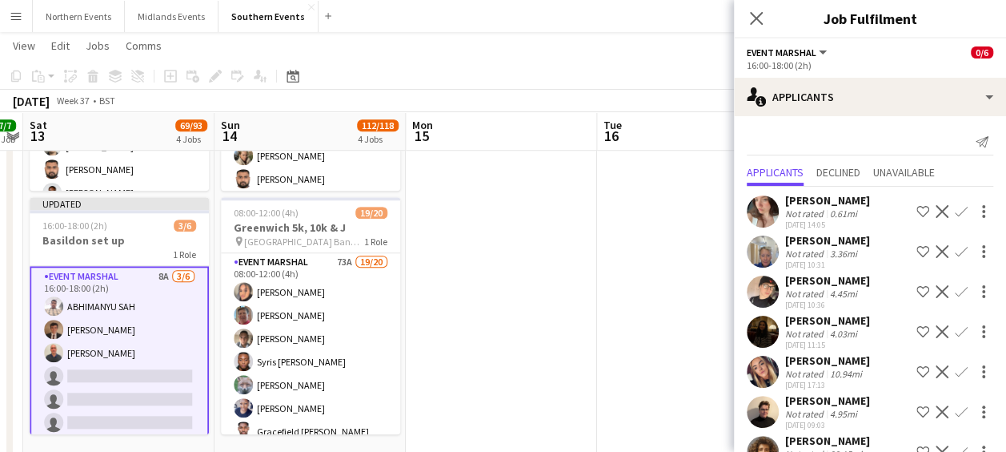
click at [955, 207] on app-icon "Confirm" at bounding box center [961, 211] width 13 height 13
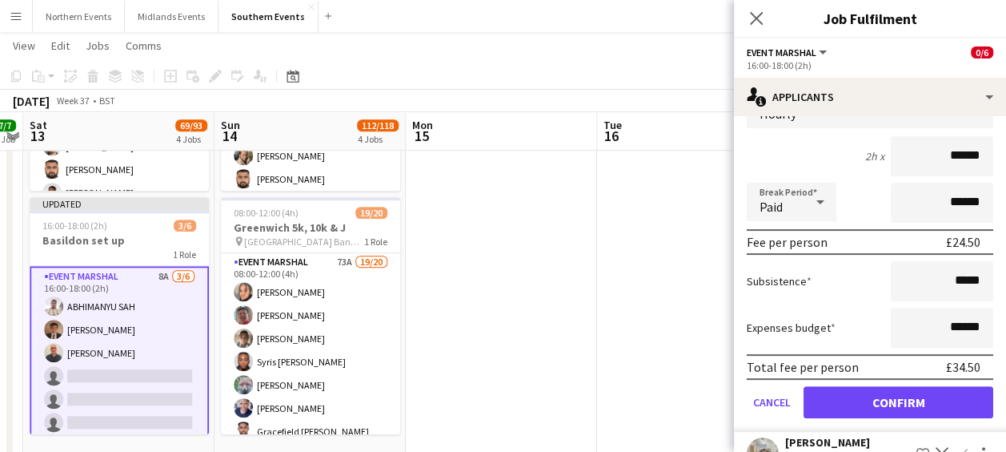
scroll to position [219, 0]
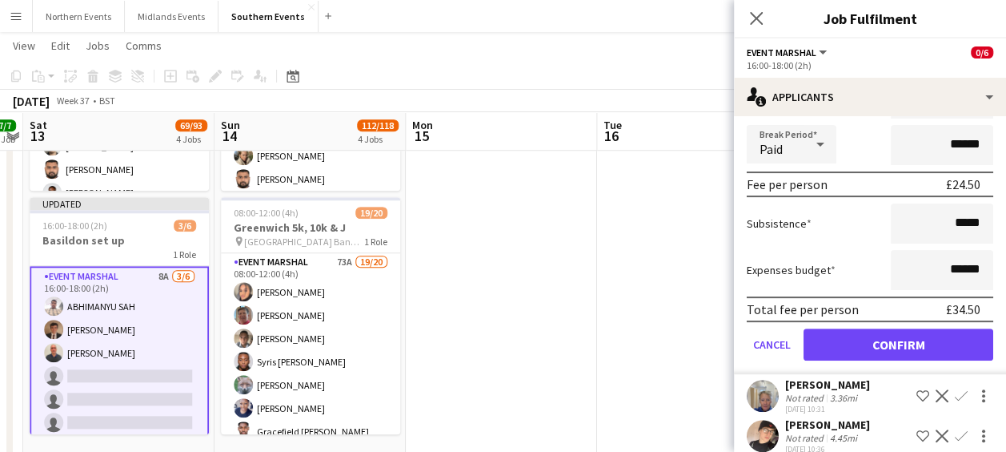
click at [850, 360] on form "Fee Type Hourly 2h x ****** Break Period Paid ****** Fee per person £24.50 Subs…" at bounding box center [870, 203] width 272 height 342
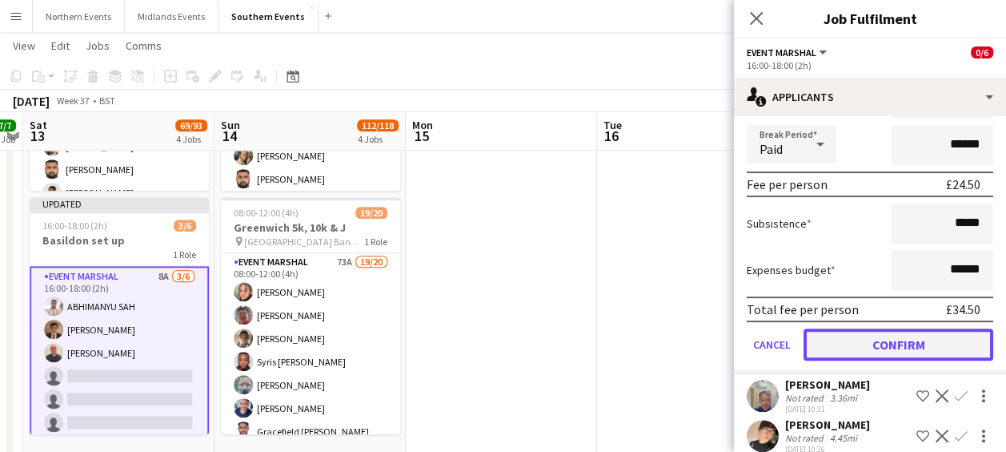
click at [886, 347] on button "Confirm" at bounding box center [899, 344] width 190 height 32
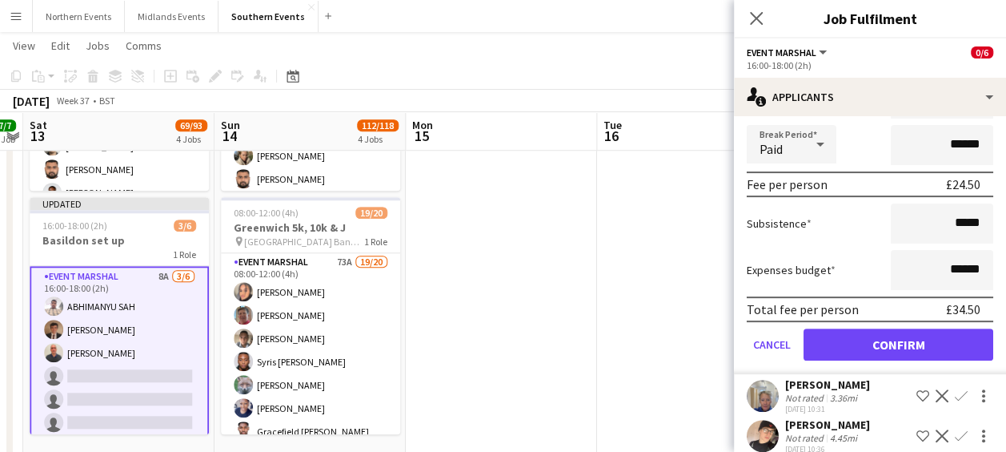
scroll to position [0, 0]
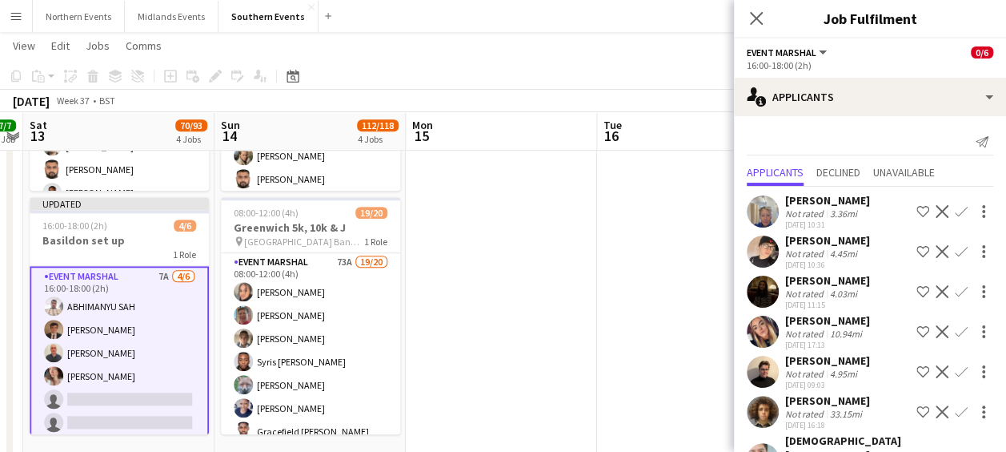
click at [955, 210] on app-icon "Confirm" at bounding box center [961, 211] width 13 height 13
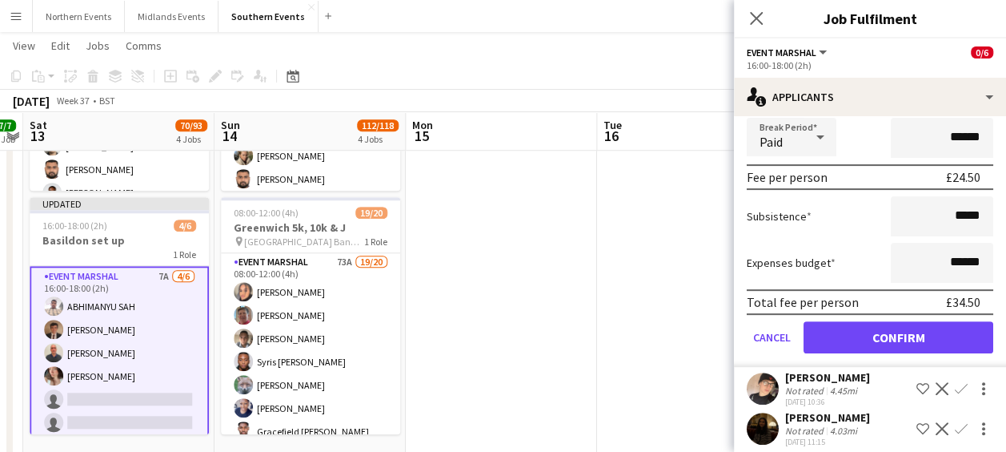
scroll to position [228, 0]
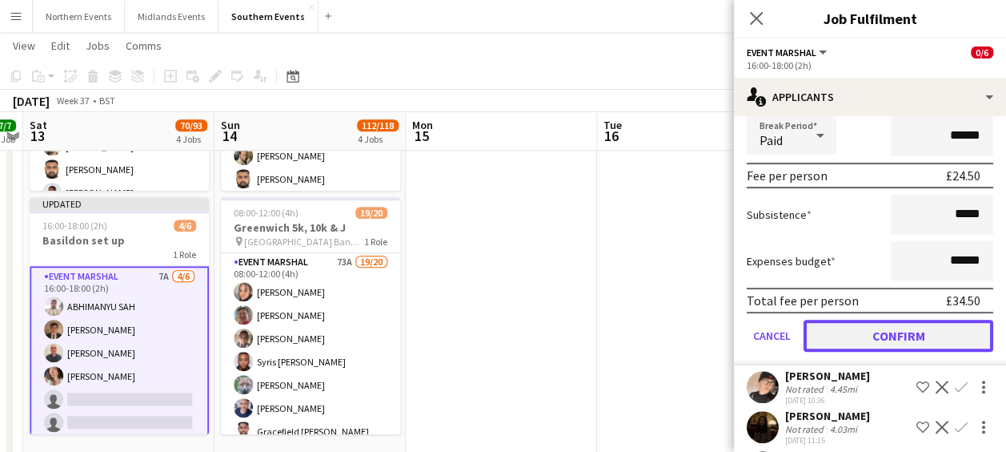
click at [887, 340] on button "Confirm" at bounding box center [899, 335] width 190 height 32
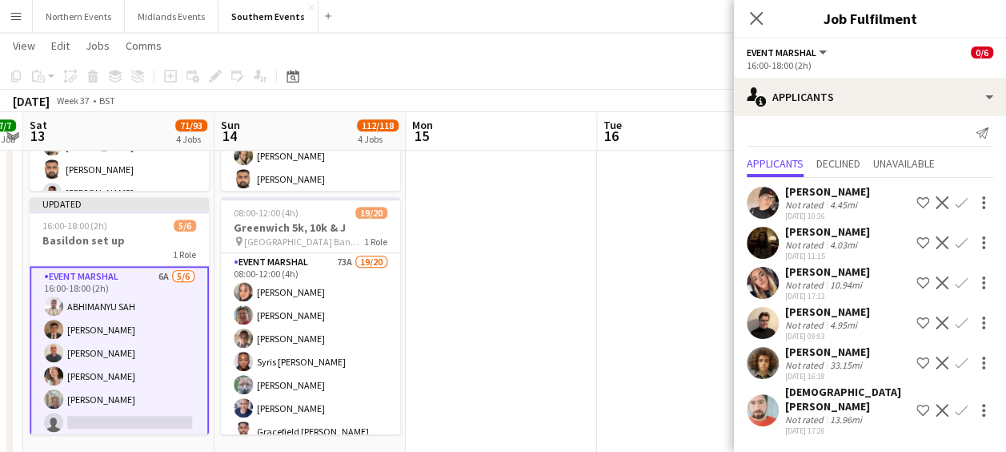
scroll to position [0, 0]
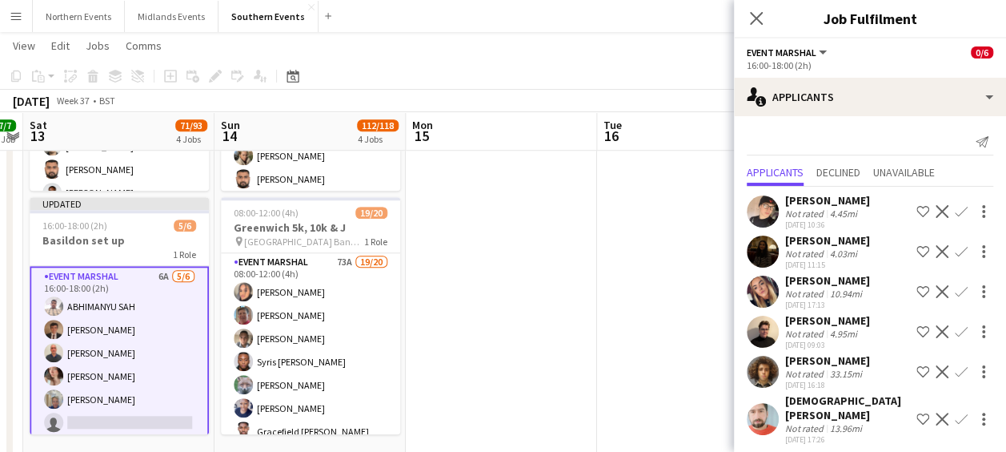
click at [964, 210] on app-icon "Confirm" at bounding box center [961, 211] width 13 height 13
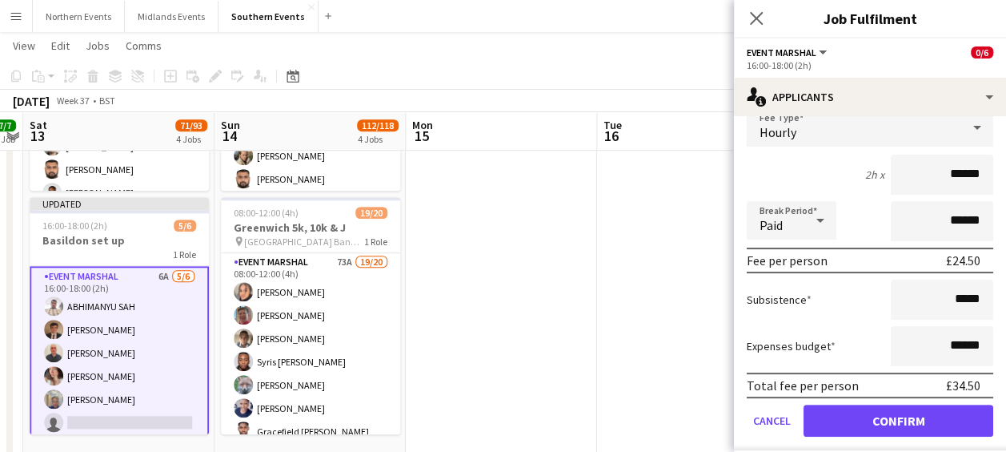
scroll to position [197, 0]
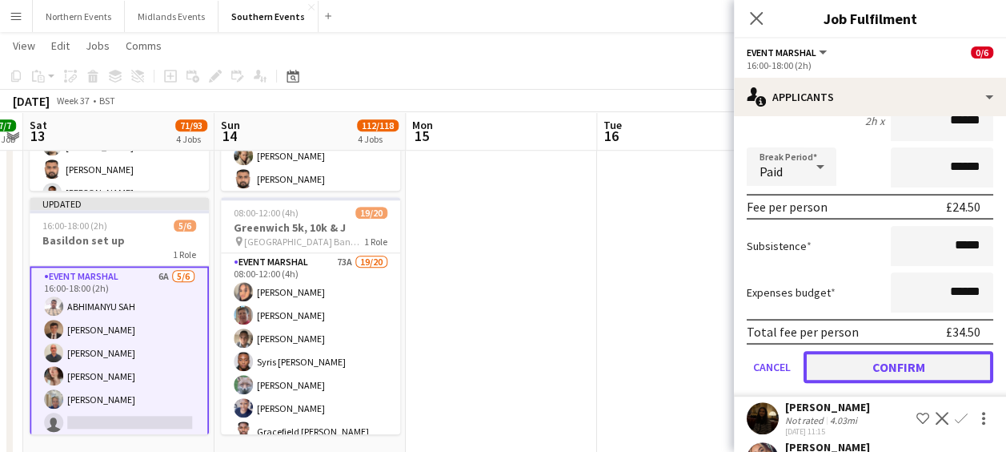
click at [861, 365] on button "Confirm" at bounding box center [899, 367] width 190 height 32
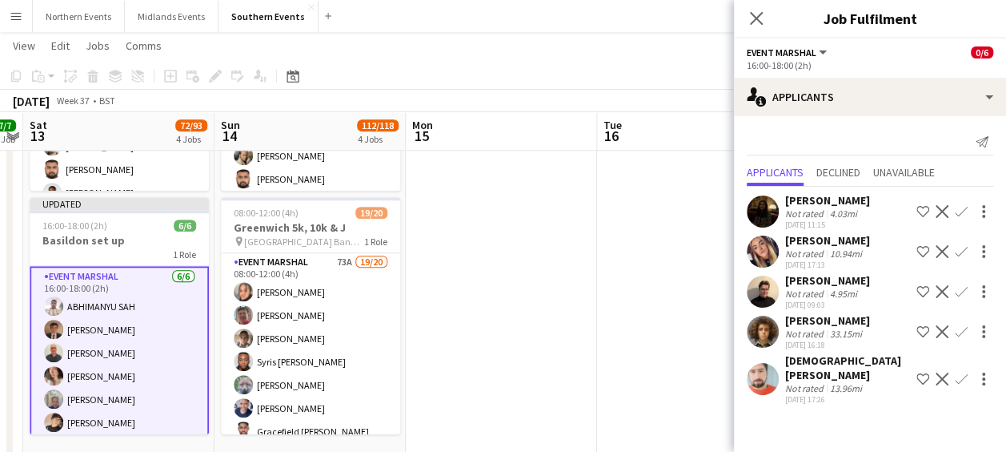
scroll to position [0, 0]
click at [641, 348] on app-date-cell at bounding box center [692, 86] width 191 height 1074
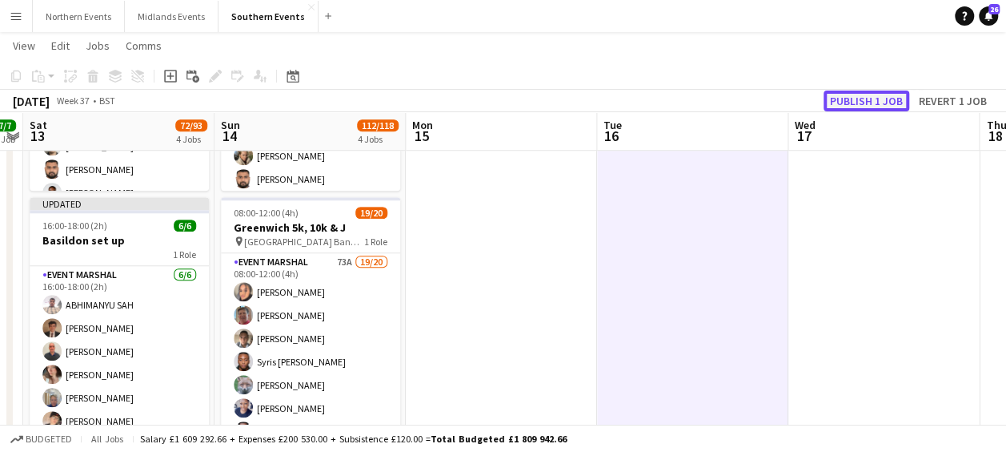
click at [861, 99] on button "Publish 1 job" at bounding box center [867, 100] width 86 height 21
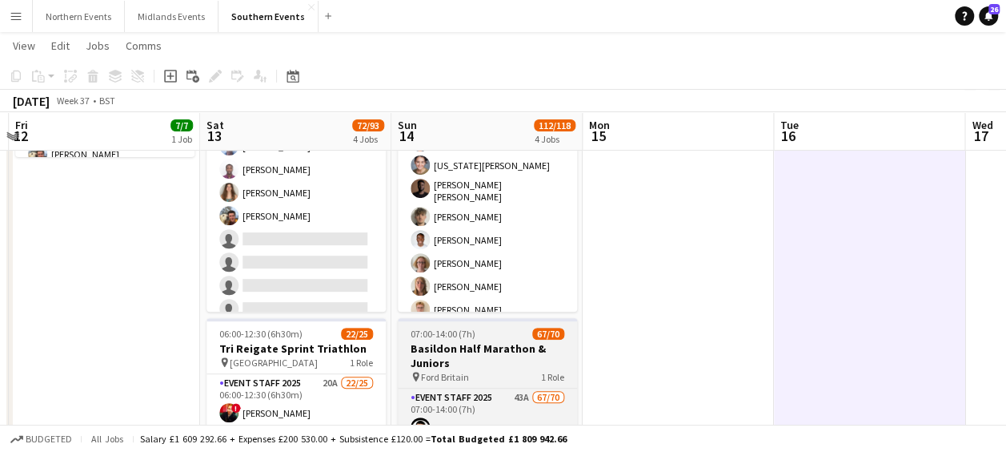
scroll to position [90, 0]
click at [456, 343] on h3 "Basildon Half Marathon & Juniors" at bounding box center [487, 355] width 179 height 29
